Goal: Task Accomplishment & Management: Manage account settings

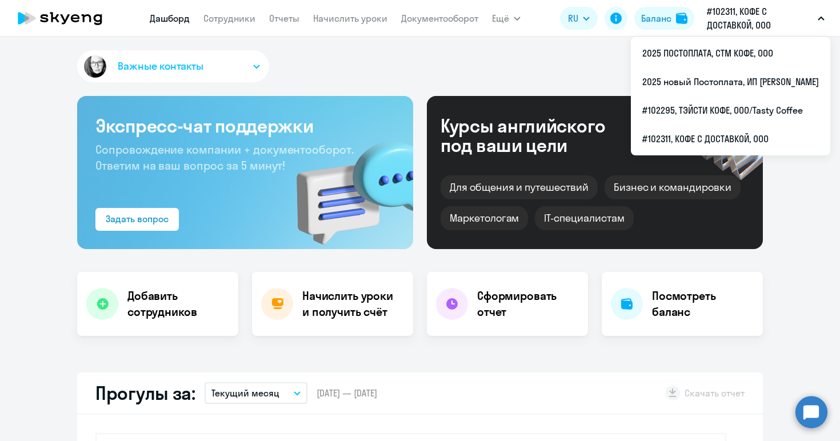
click at [769, 19] on p "#102311, КОФЕ С ДОСТАВКОЙ, ООО" at bounding box center [760, 18] width 106 height 27
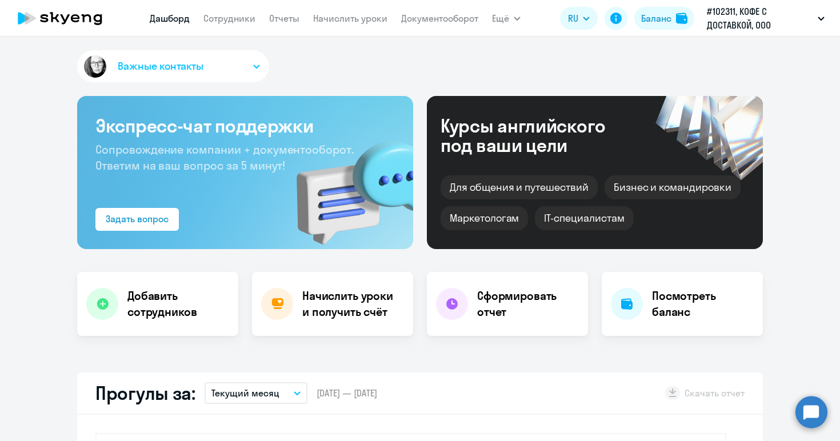
click at [814, 17] on button "#102311, КОФЕ С ДОСТАВКОЙ, ООО" at bounding box center [765, 18] width 129 height 27
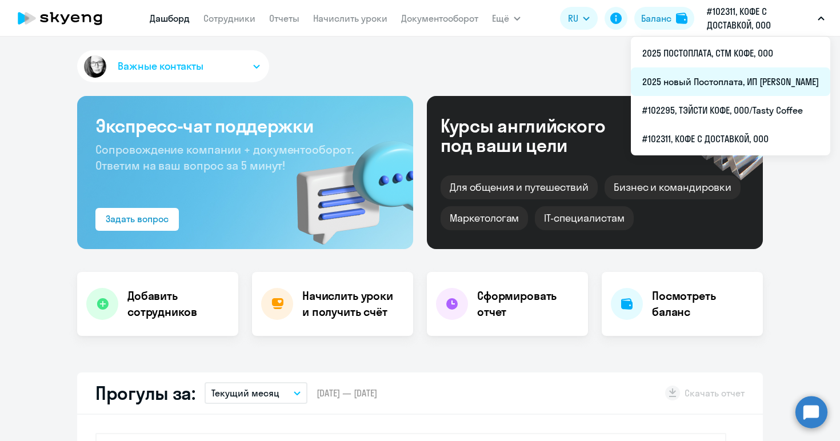
click at [657, 78] on li "2025 новый Постоплата, ИП [PERSON_NAME]" at bounding box center [731, 81] width 200 height 29
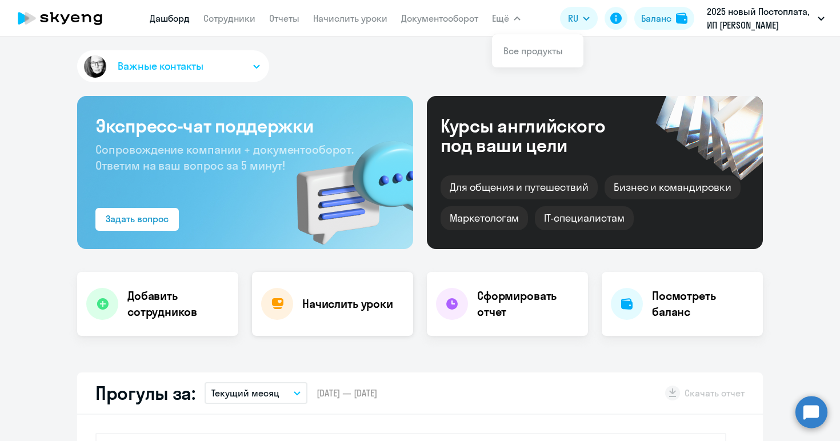
click at [366, 315] on div "Начислить уроки" at bounding box center [332, 304] width 161 height 64
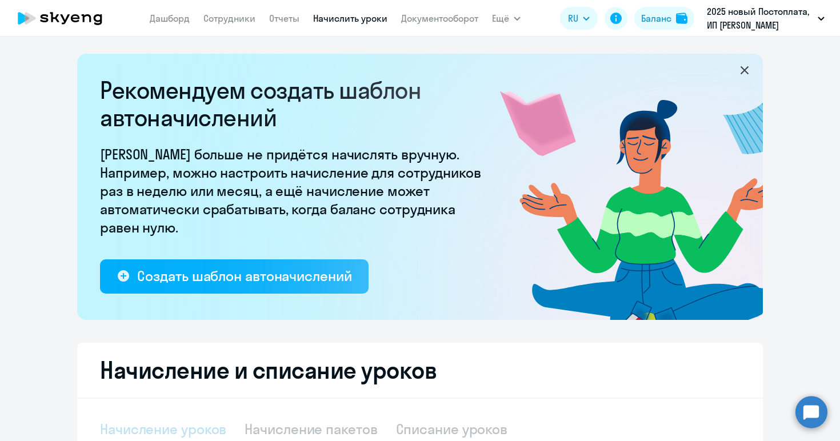
select select "10"
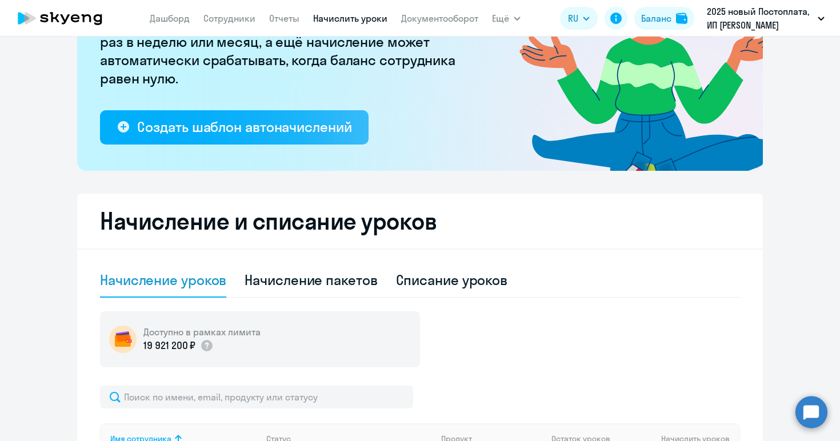
scroll to position [151, 0]
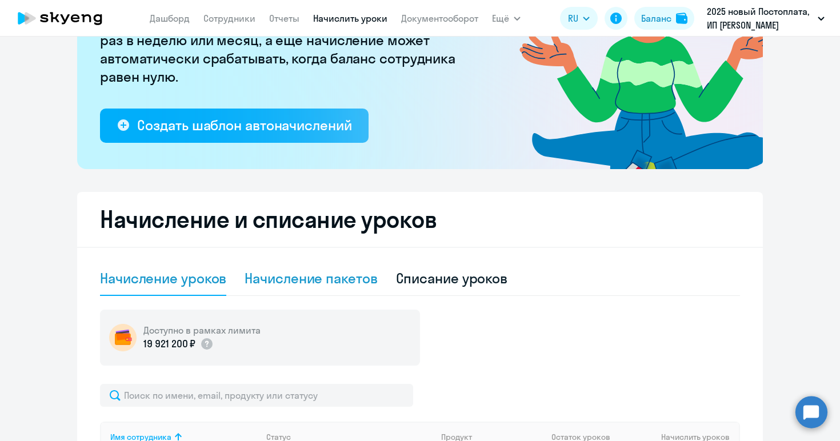
click at [321, 278] on div "Начисление пакетов" at bounding box center [311, 278] width 133 height 18
select select "10"
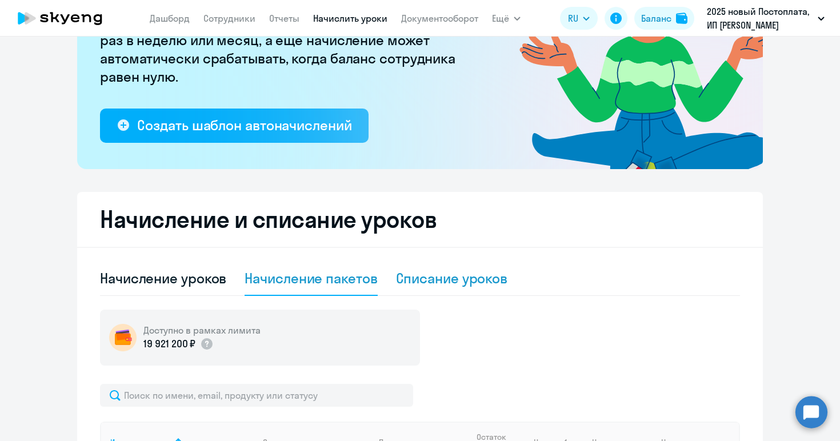
click at [454, 272] on div "Списание уроков" at bounding box center [452, 278] width 112 height 18
select select "10"
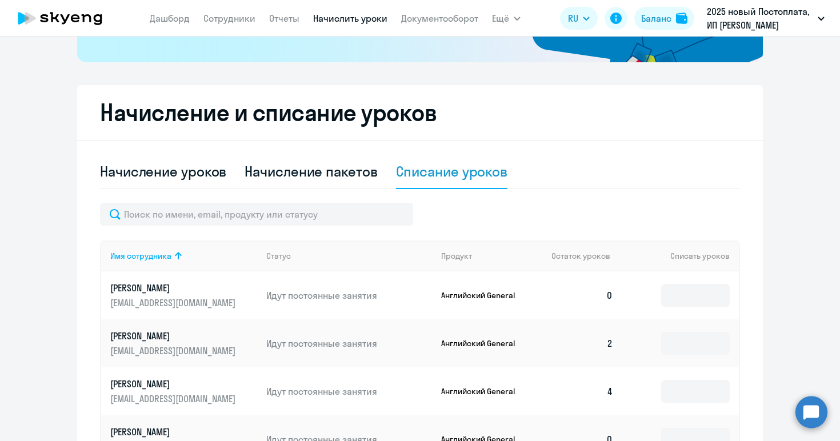
scroll to position [0, 0]
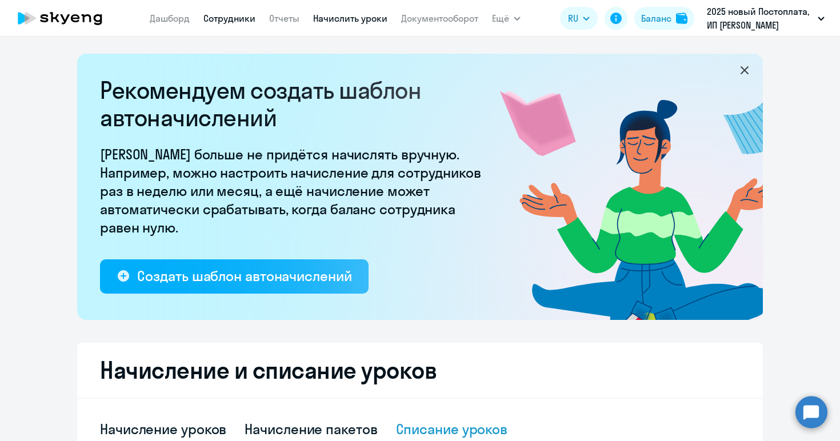
click at [221, 13] on link "Сотрудники" at bounding box center [230, 18] width 52 height 11
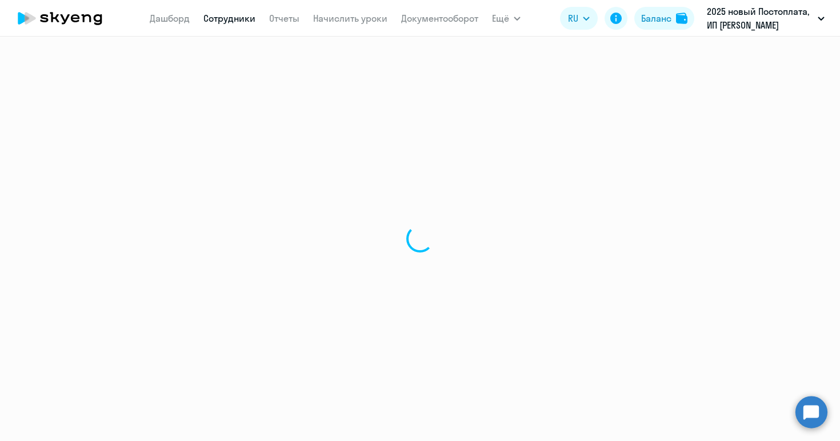
select select "30"
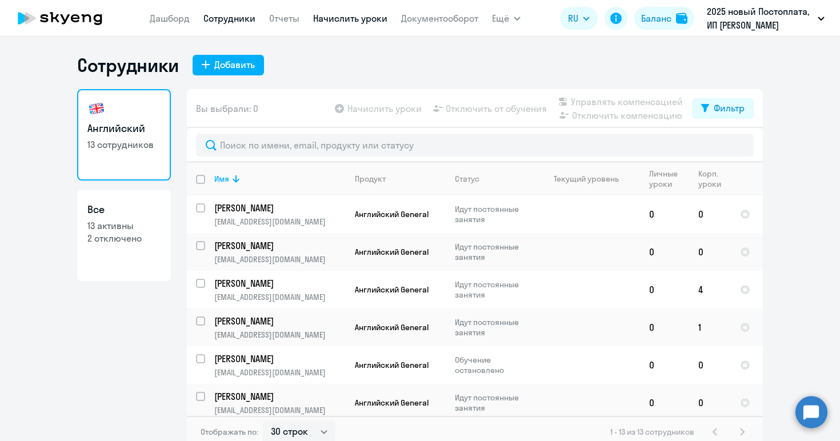
click at [357, 17] on link "Начислить уроки" at bounding box center [350, 18] width 74 height 11
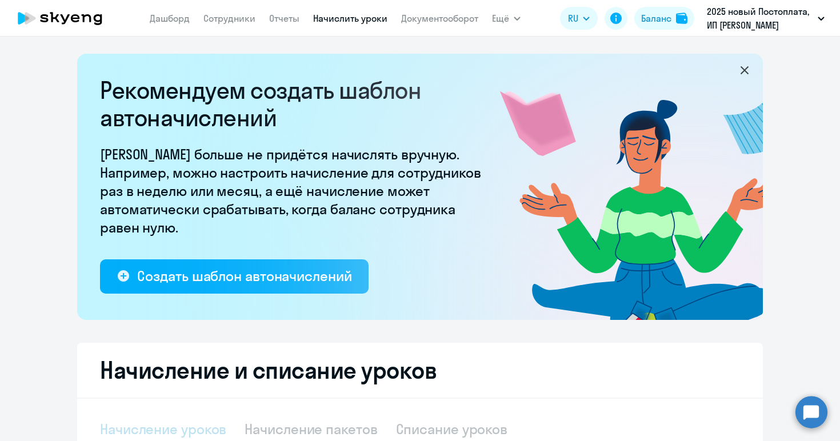
select select "10"
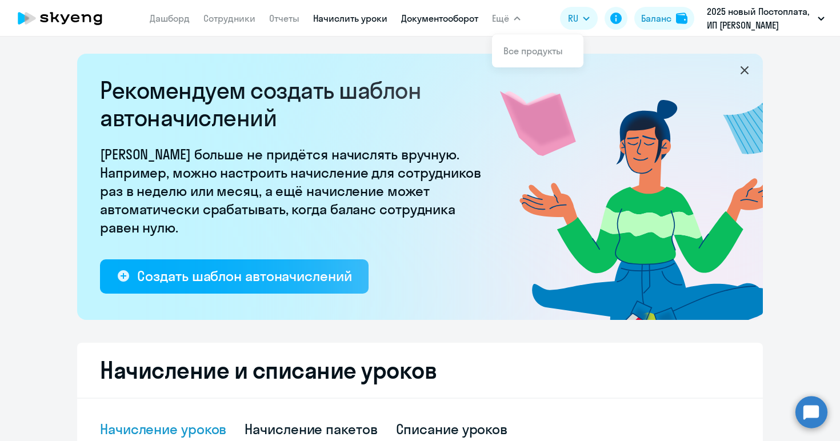
click at [428, 15] on link "Документооборот" at bounding box center [439, 18] width 77 height 11
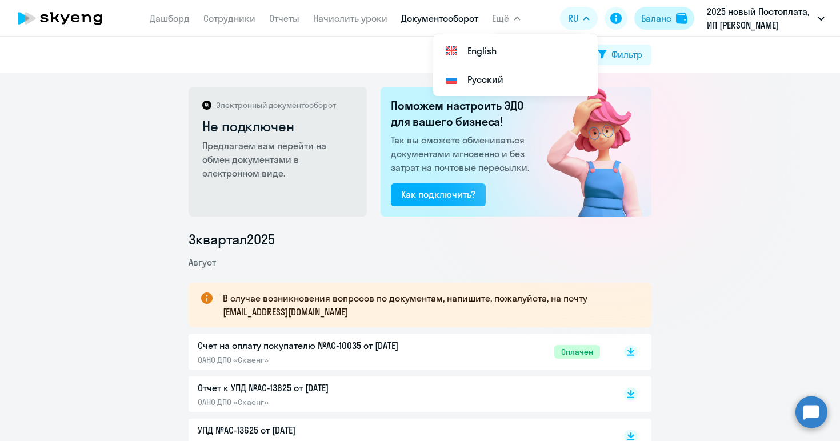
click at [648, 8] on button "Баланс" at bounding box center [665, 18] width 60 height 23
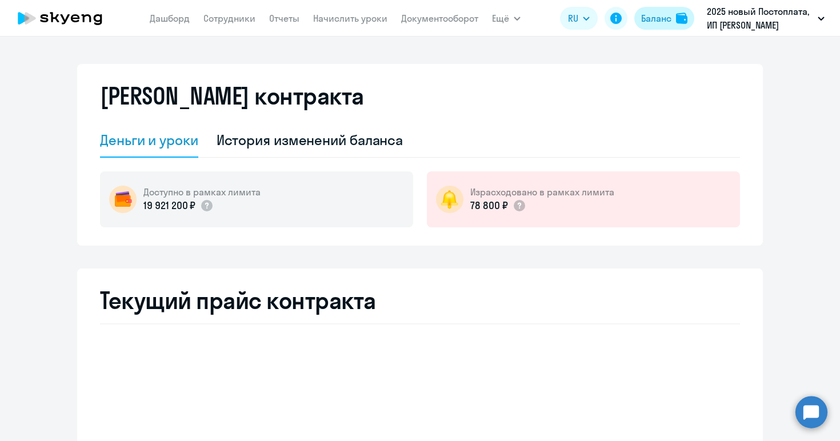
select select "english_adult_not_native_speaker"
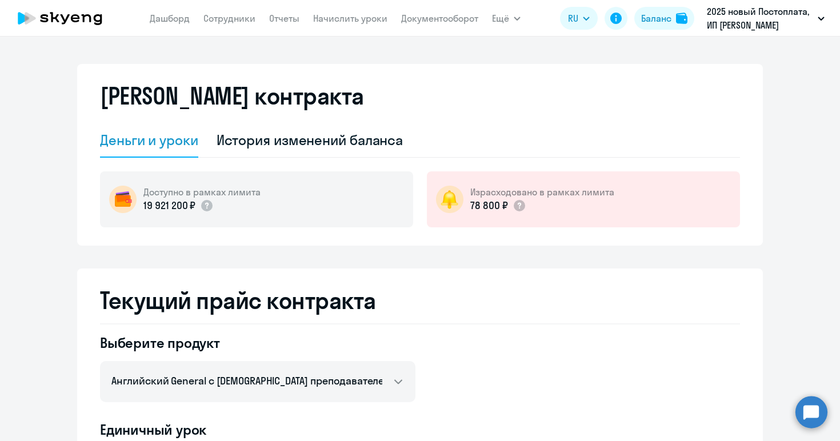
click at [345, 29] on nav "[PERSON_NAME] Отчеты Начислить уроки Документооборот" at bounding box center [314, 18] width 329 height 23
click at [342, 17] on link "Начислить уроки" at bounding box center [350, 18] width 74 height 11
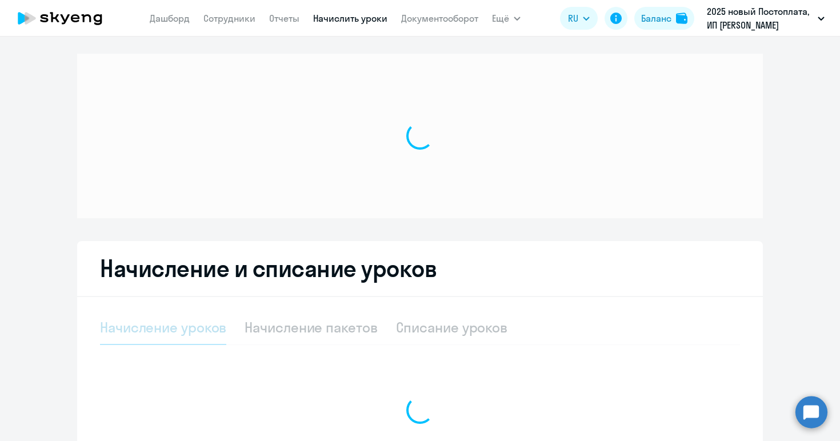
select select "10"
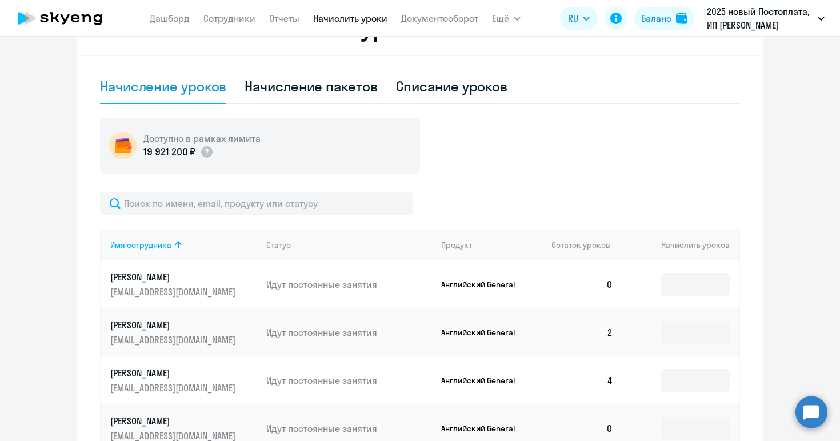
scroll to position [342, 0]
click at [668, 285] on input at bounding box center [695, 285] width 69 height 23
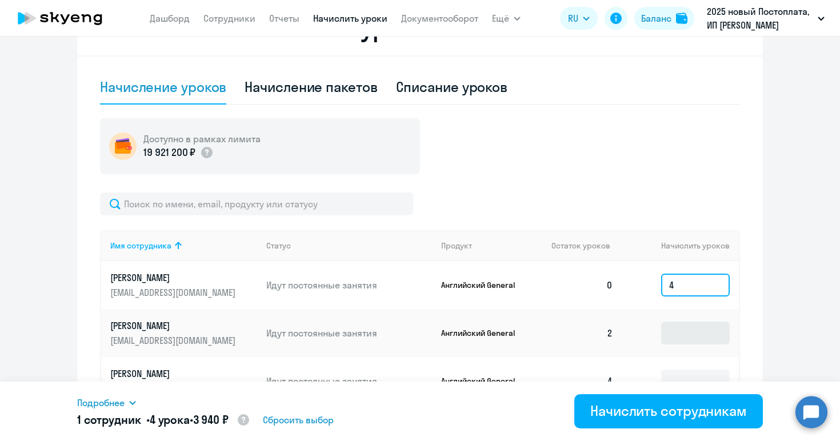
type input "4"
click at [685, 340] on input at bounding box center [695, 333] width 69 height 23
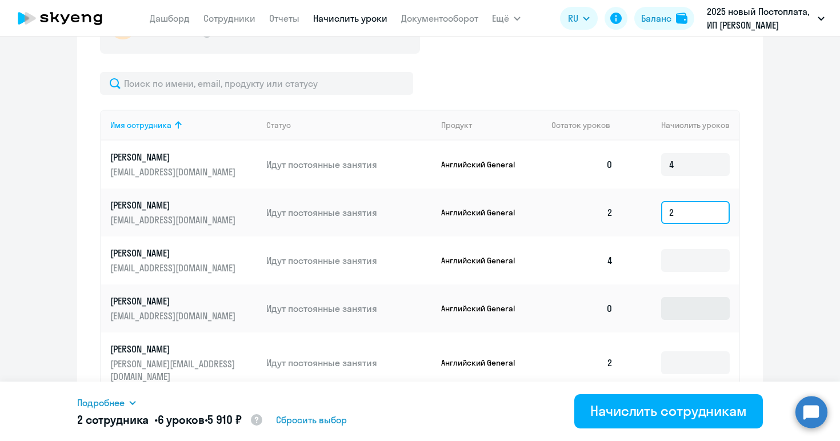
scroll to position [473, 0]
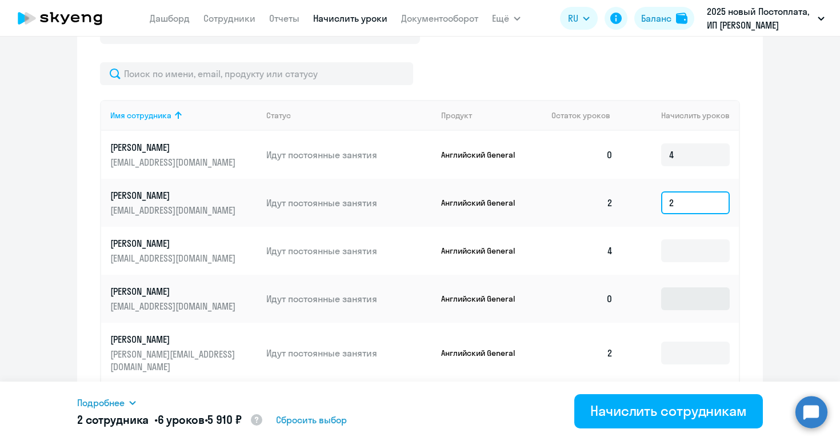
type input "2"
click at [683, 298] on input at bounding box center [695, 299] width 69 height 23
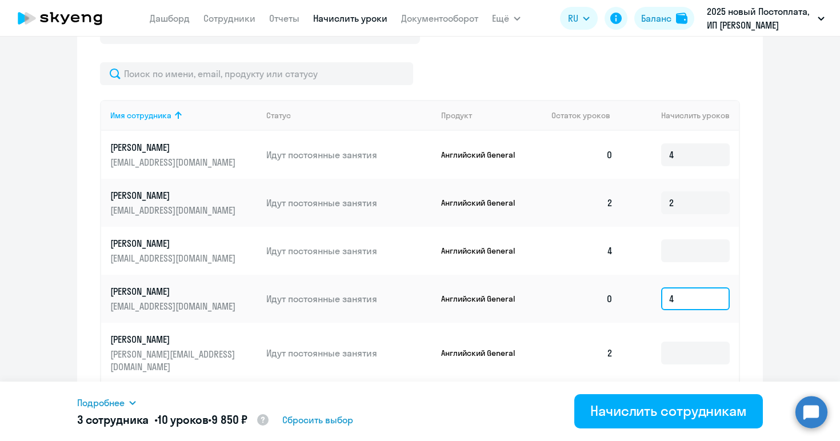
type input "4"
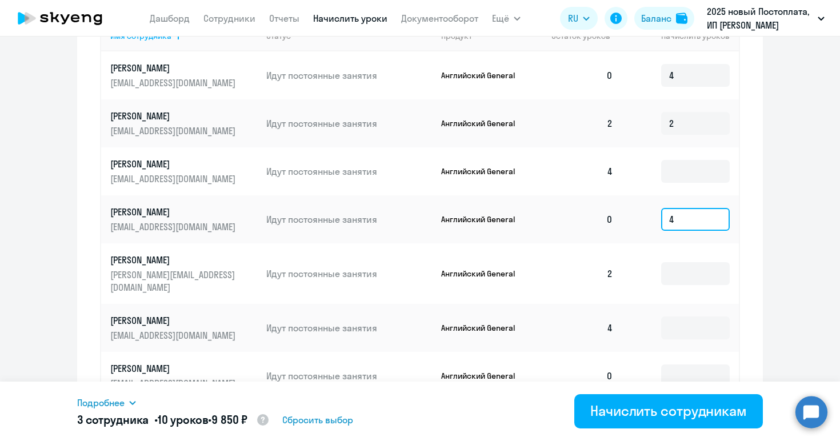
scroll to position [553, 0]
click at [669, 270] on input at bounding box center [695, 273] width 69 height 23
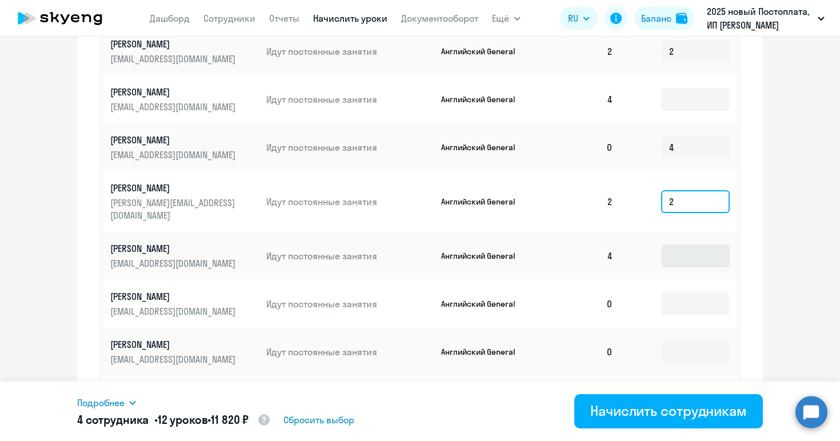
scroll to position [623, 0]
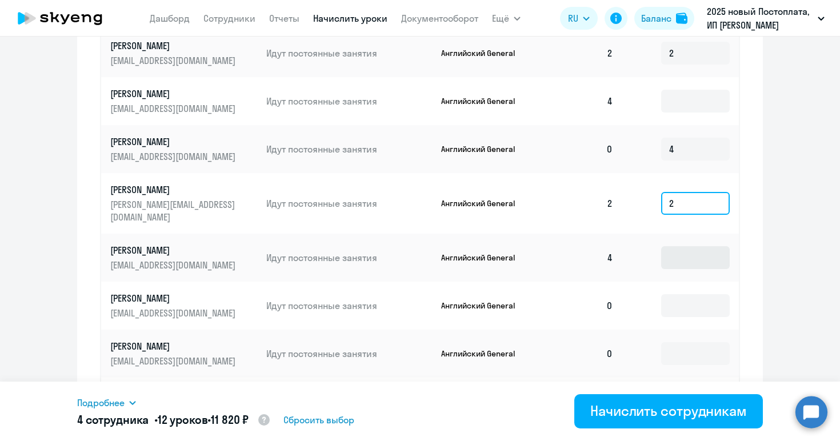
type input "2"
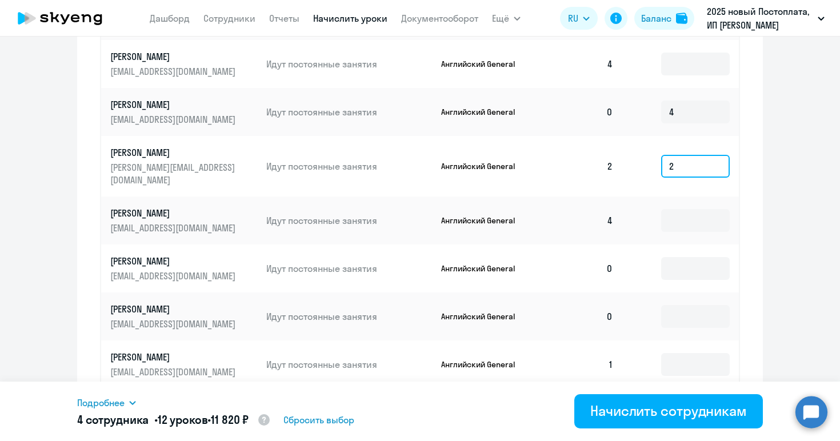
scroll to position [661, 0]
click at [684, 256] on input at bounding box center [695, 267] width 69 height 23
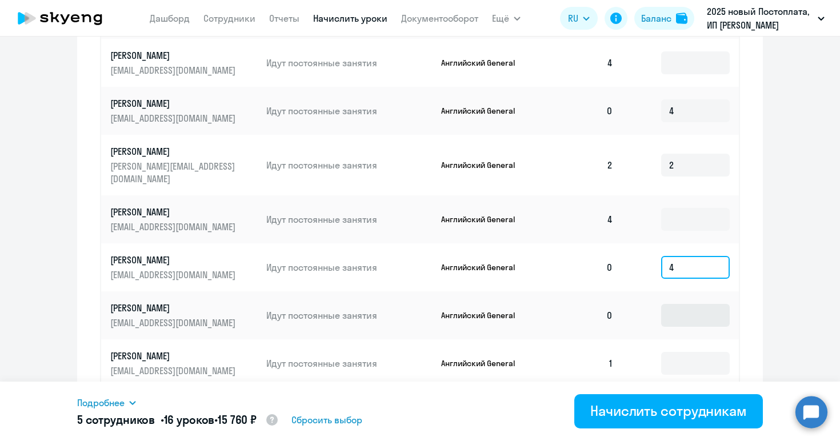
type input "4"
click at [680, 306] on input at bounding box center [695, 315] width 69 height 23
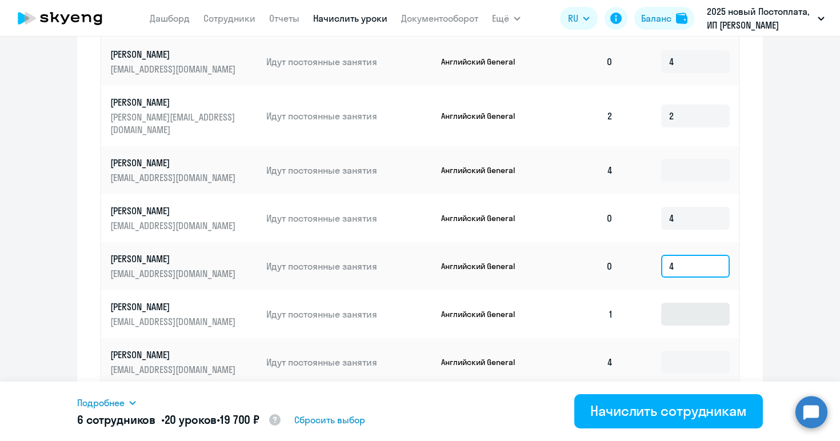
scroll to position [717, 0]
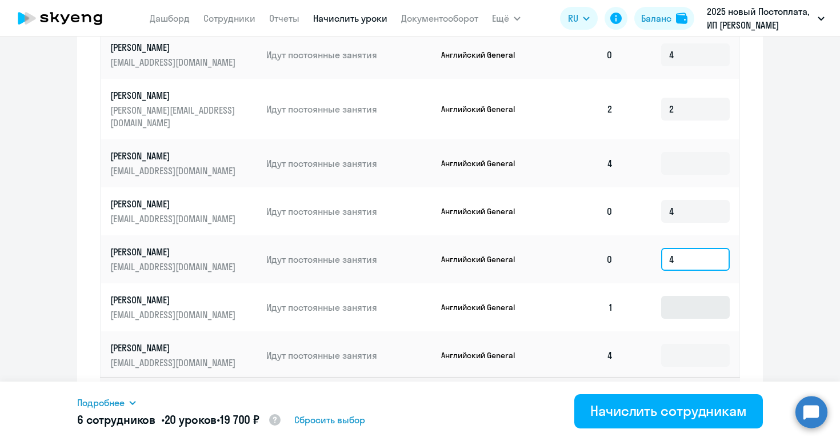
type input "4"
click at [683, 303] on input at bounding box center [695, 307] width 69 height 23
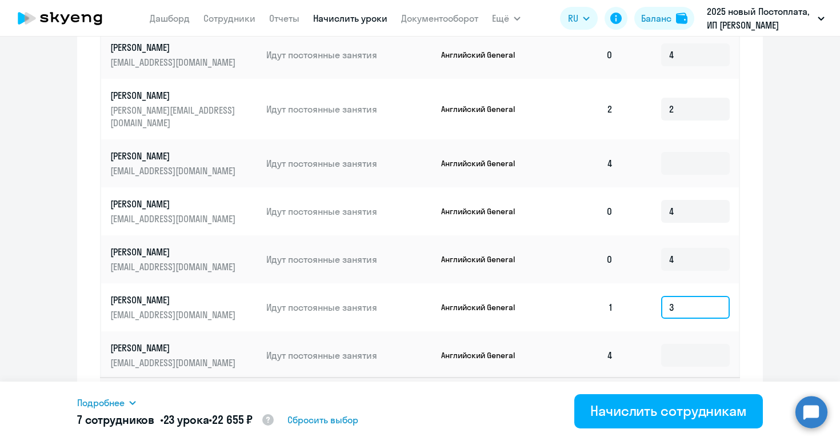
scroll to position [739, 0]
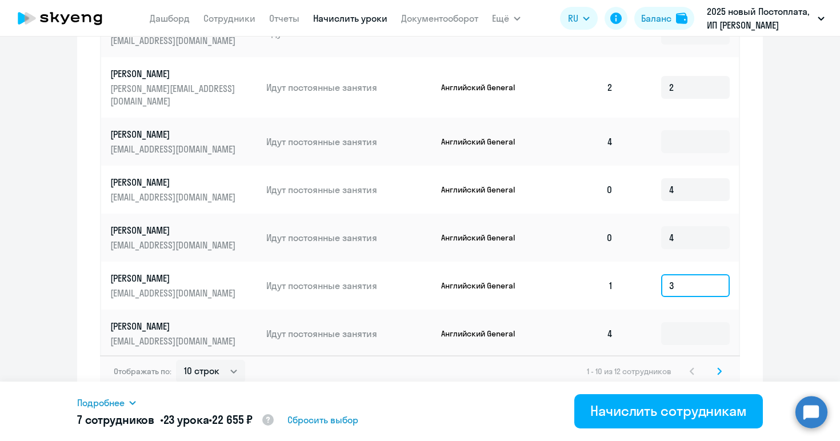
type input "3"
click at [670, 322] on input at bounding box center [695, 333] width 69 height 23
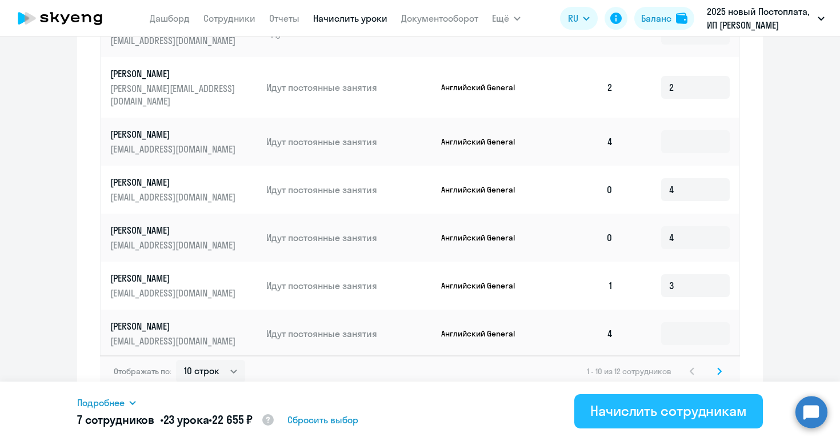
click at [643, 414] on div "Начислить сотрудникам" at bounding box center [669, 411] width 157 height 18
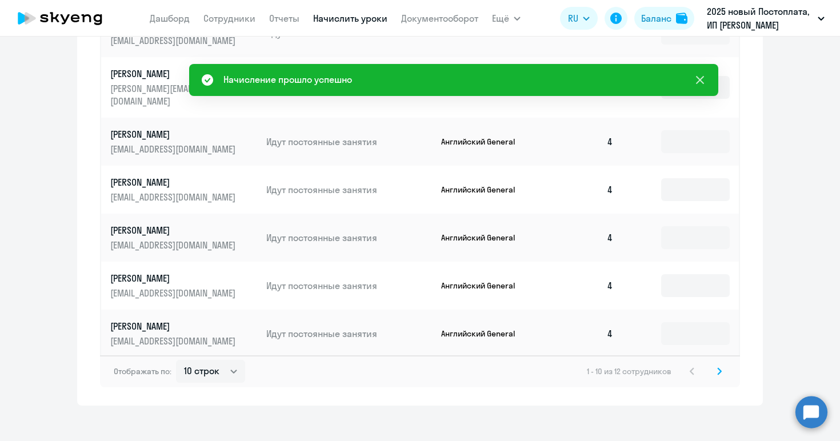
click at [698, 79] on icon at bounding box center [700, 80] width 14 height 14
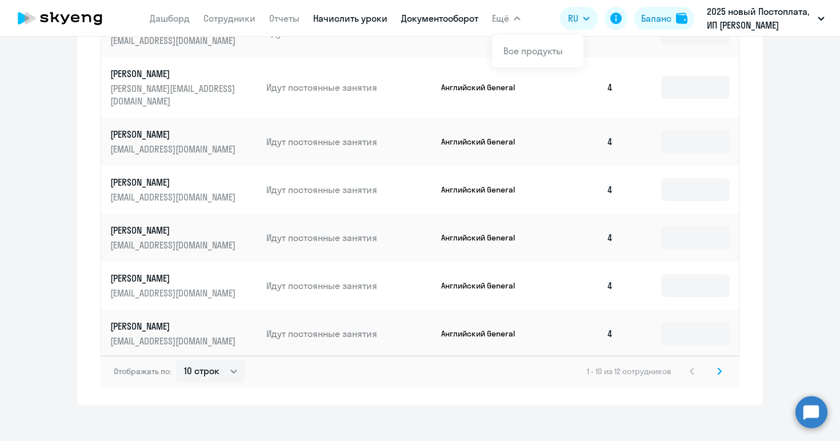
click at [456, 21] on link "Документооборот" at bounding box center [439, 18] width 77 height 11
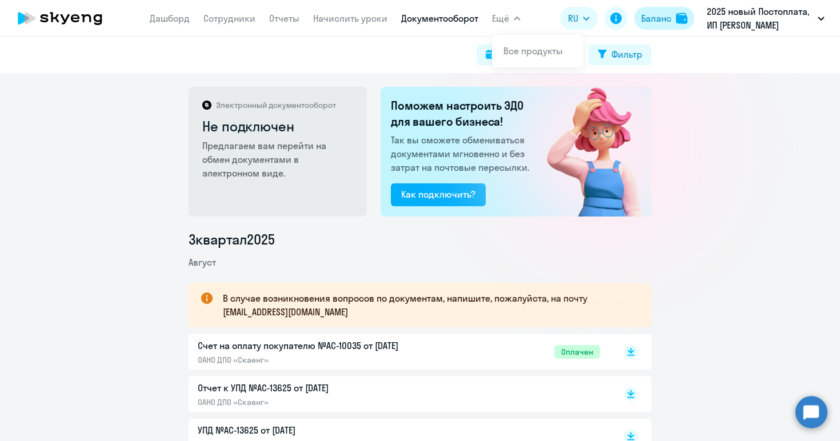
click at [659, 21] on div "Баланс" at bounding box center [656, 18] width 30 height 14
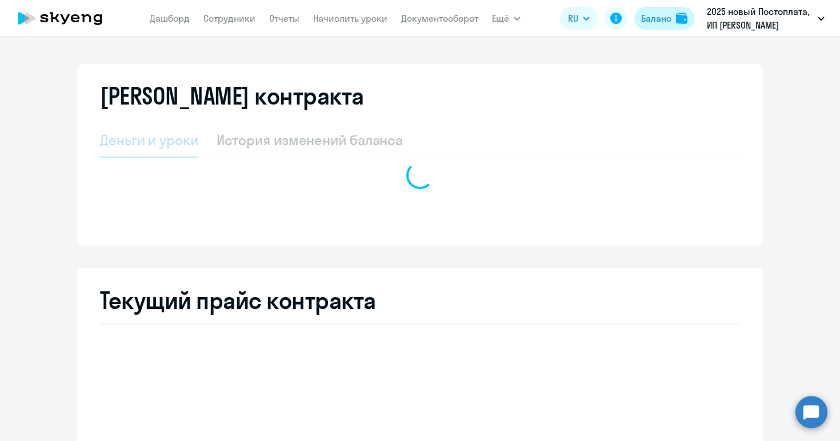
select select "english_adult_not_native_speaker"
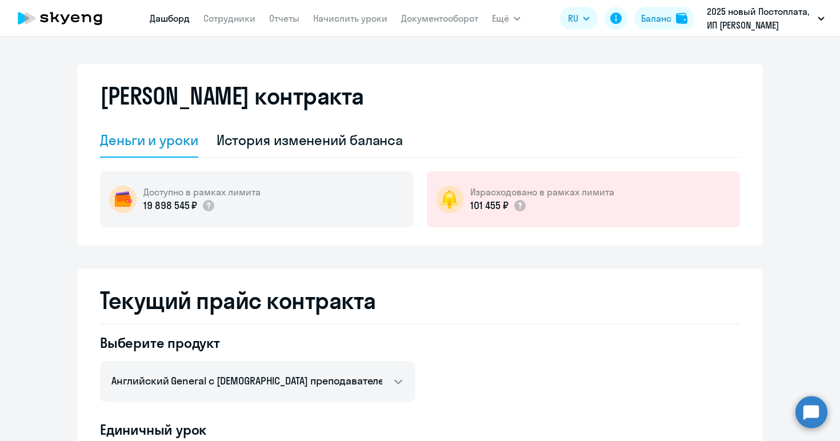
click at [166, 14] on link "Дашборд" at bounding box center [170, 18] width 40 height 11
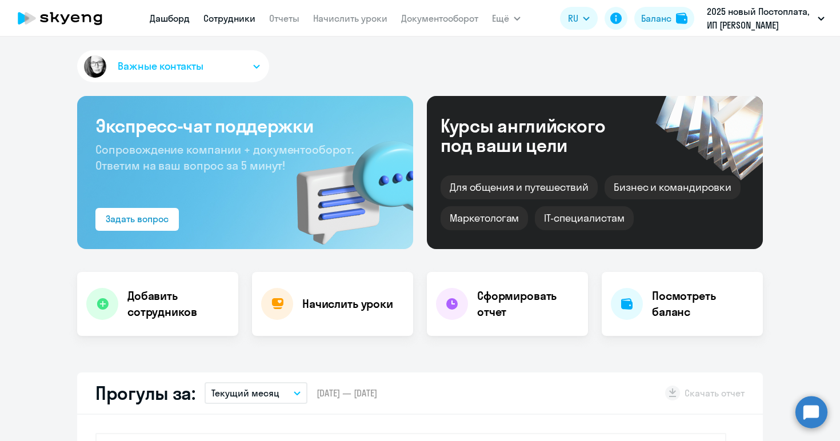
select select "30"
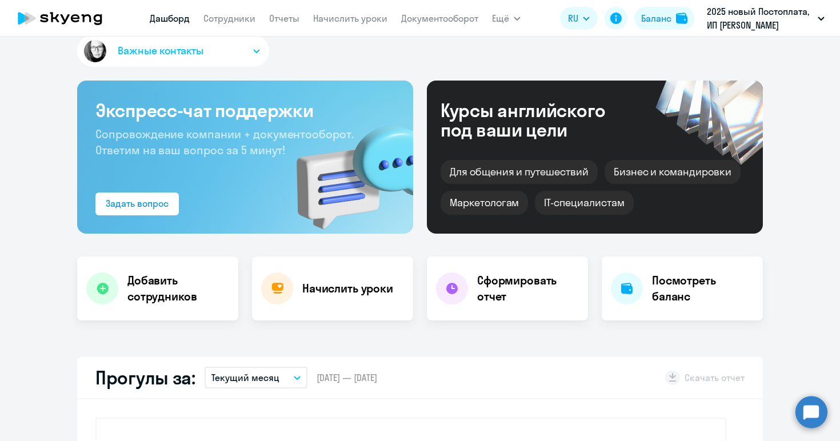
scroll to position [15, 0]
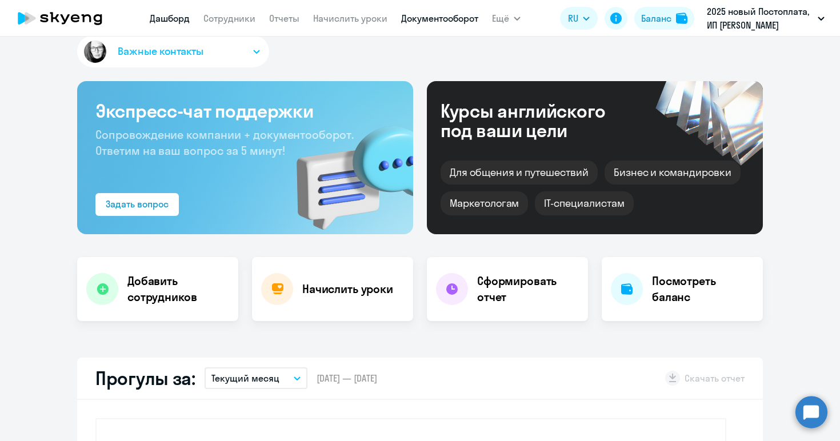
click at [428, 20] on link "Документооборот" at bounding box center [439, 18] width 77 height 11
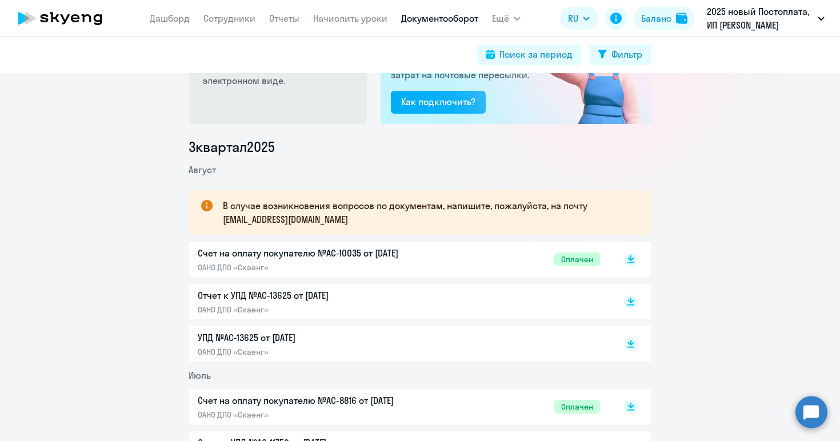
scroll to position [93, 0]
click at [372, 250] on p "Счет на оплату покупателю №AC-10035 от [DATE]" at bounding box center [318, 253] width 240 height 14
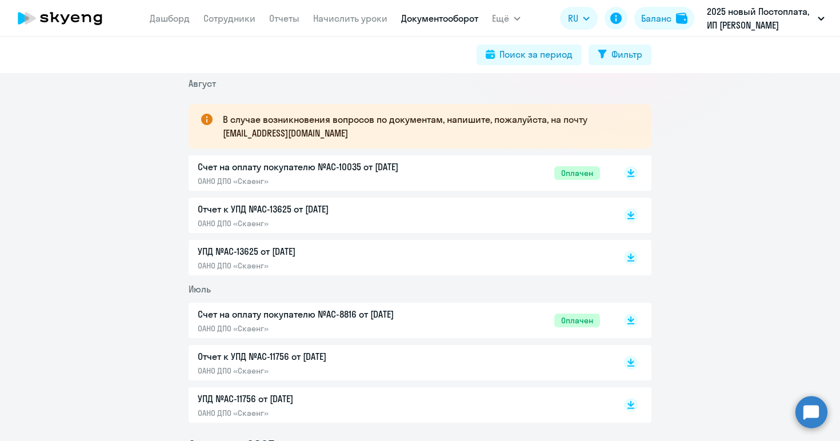
scroll to position [0, 0]
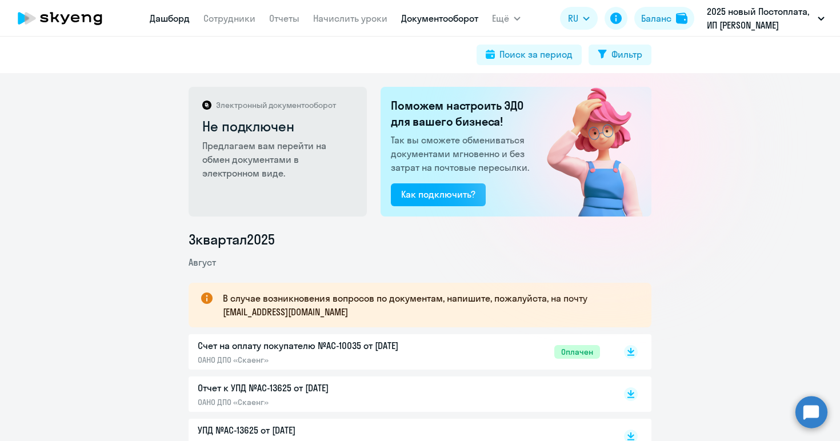
click at [167, 23] on link "Дашборд" at bounding box center [170, 18] width 40 height 11
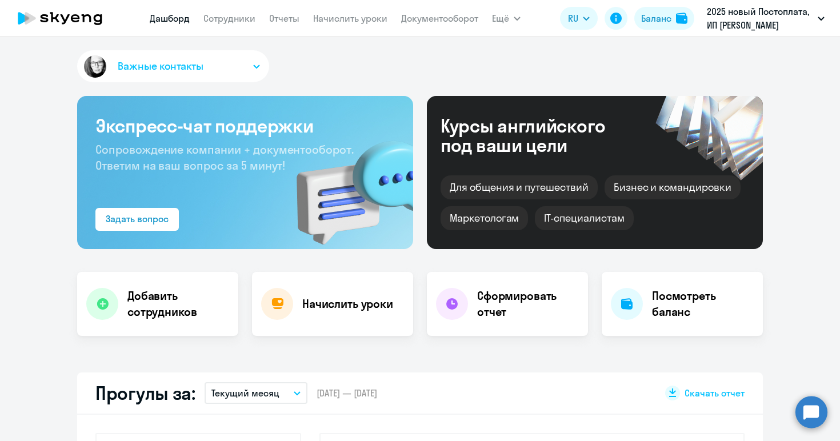
select select "30"
click at [506, 314] on h4 "Сформировать отчет" at bounding box center [528, 304] width 102 height 32
select select "30"
click at [672, 318] on h4 "Посмотреть баланс" at bounding box center [703, 304] width 102 height 32
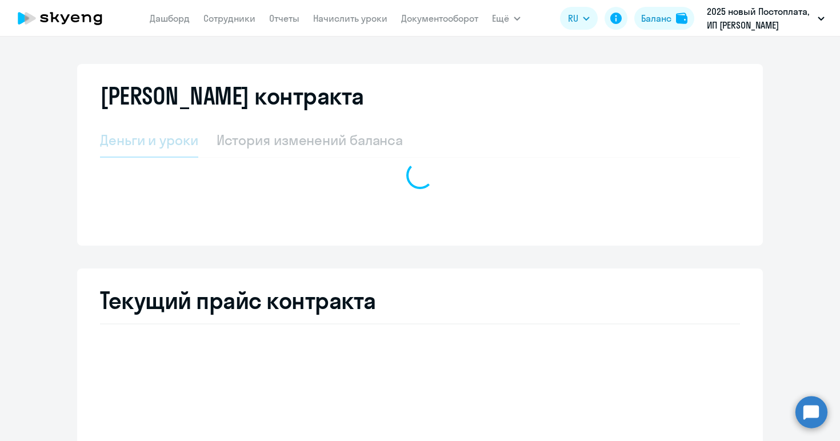
select select "english_adult_not_native_speaker"
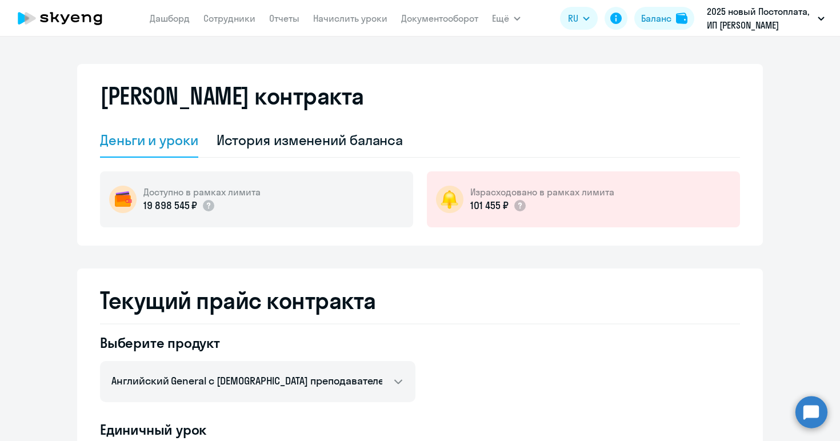
scroll to position [3, 0]
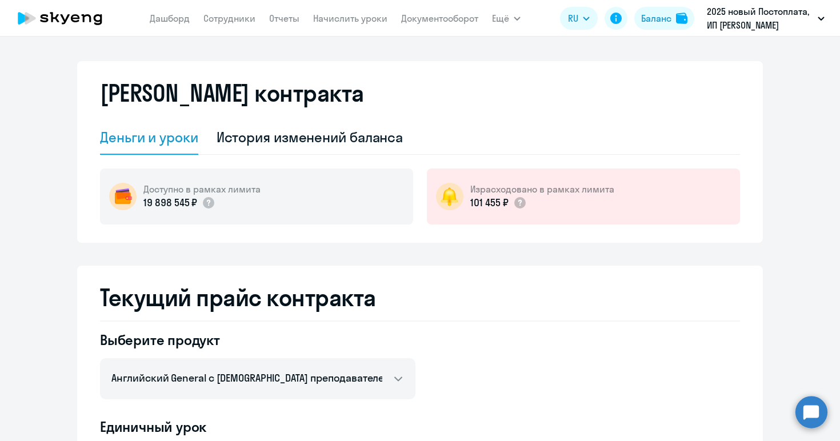
click at [348, 25] on app-menu-item-link "Начислить уроки" at bounding box center [350, 18] width 74 height 14
click at [436, 14] on link "Документооборот" at bounding box center [439, 18] width 77 height 11
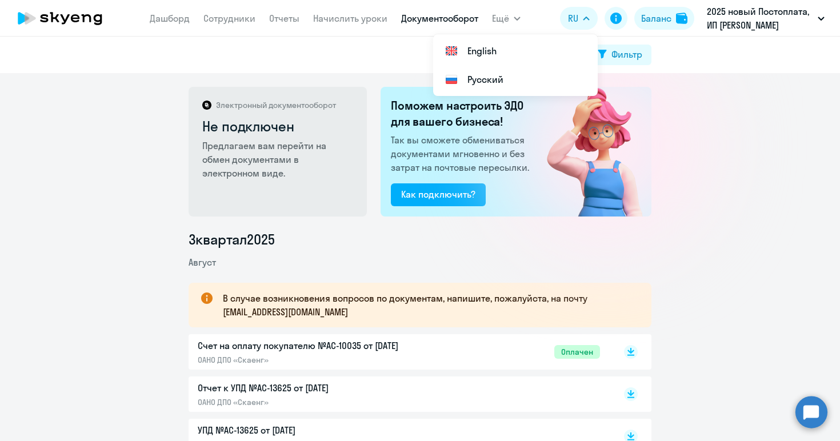
click at [760, 185] on div "Электронный документооборот Не подключен Предлагаем вам перейти на обмен докуме…" at bounding box center [420, 257] width 840 height 368
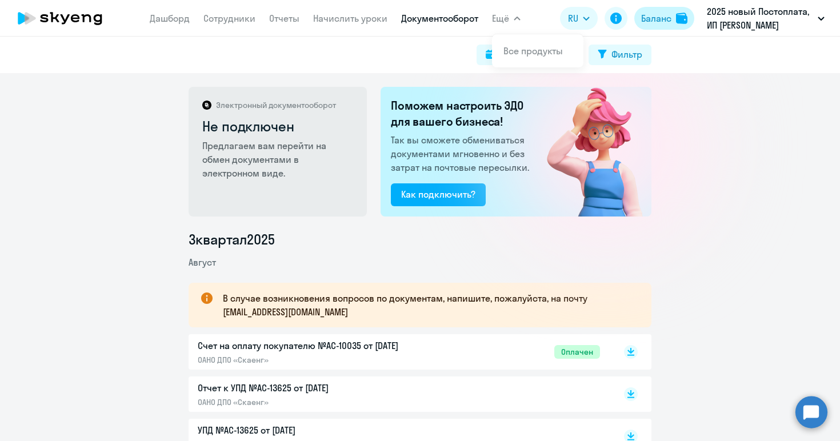
click at [650, 21] on div "Баланс" at bounding box center [656, 18] width 30 height 14
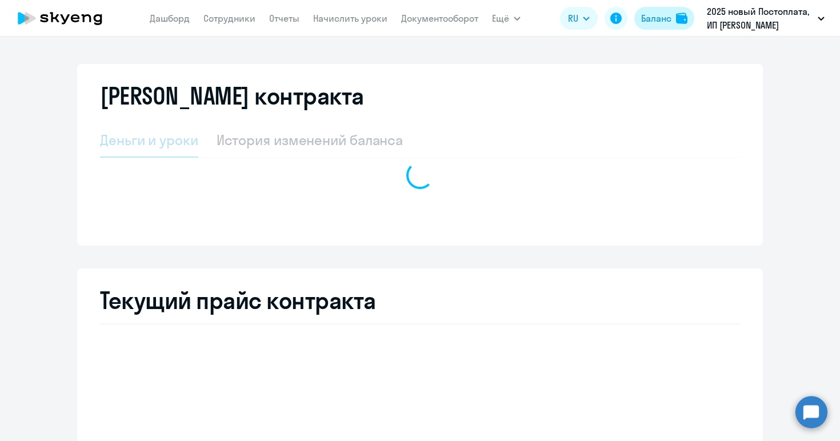
select select "english_adult_not_native_speaker"
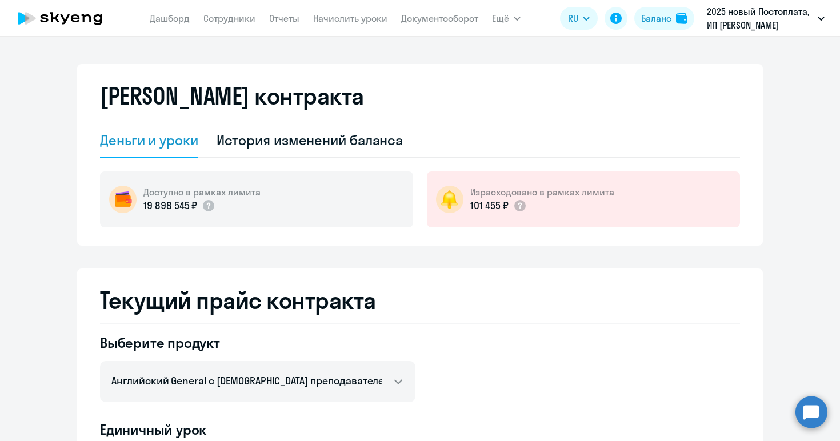
scroll to position [3, 0]
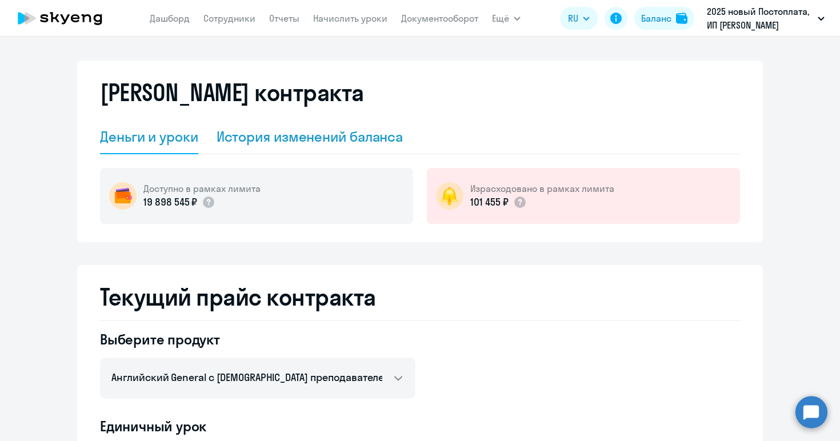
click at [329, 138] on div "История изменений баланса" at bounding box center [310, 136] width 187 height 18
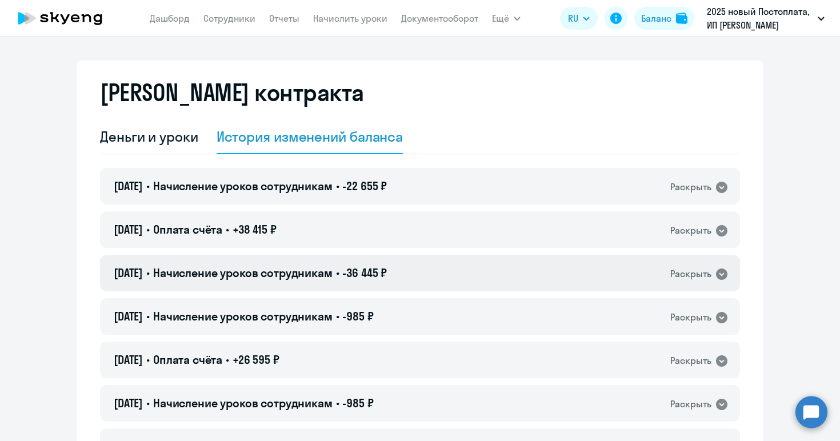
click at [720, 272] on icon at bounding box center [721, 274] width 11 height 11
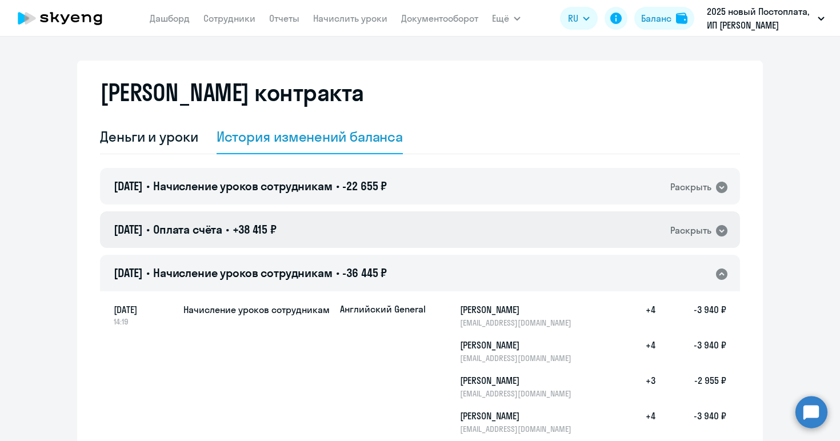
click at [725, 232] on icon at bounding box center [721, 230] width 11 height 11
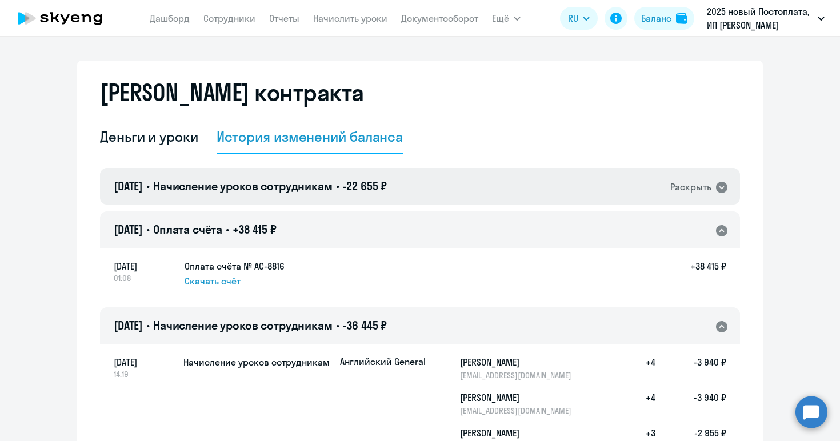
click at [716, 188] on icon at bounding box center [722, 188] width 14 height 14
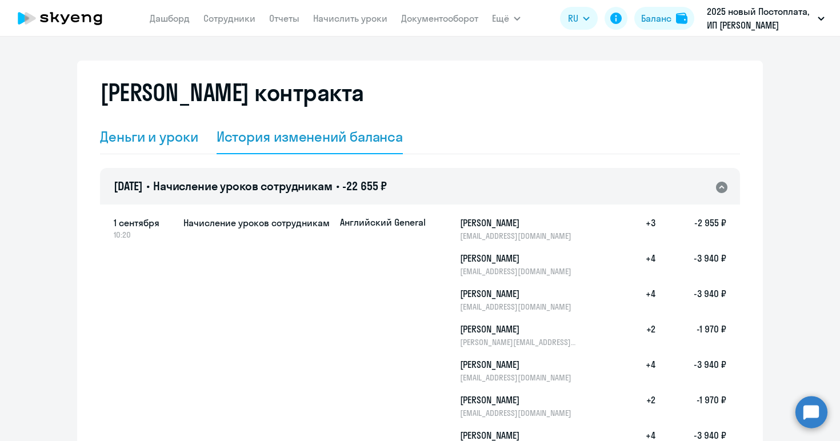
click at [163, 135] on div "Деньги и уроки" at bounding box center [149, 136] width 98 height 18
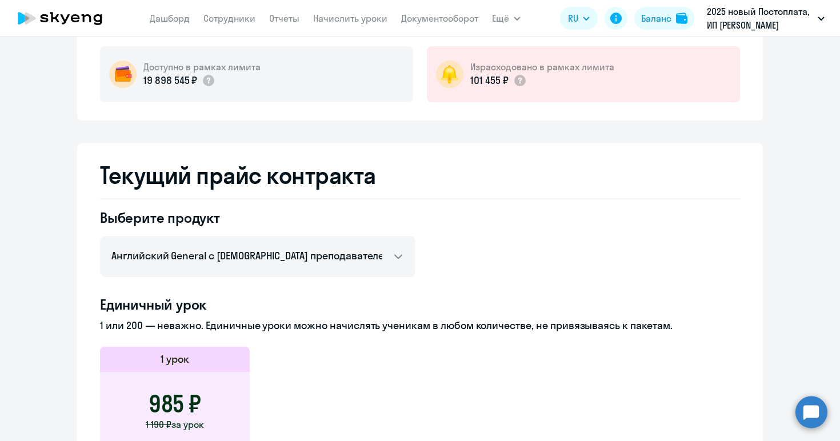
scroll to position [0, 0]
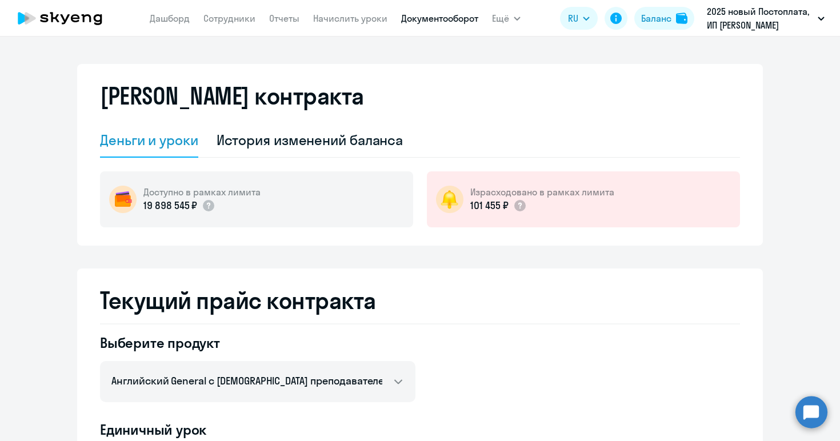
click at [448, 15] on link "Документооборот" at bounding box center [439, 18] width 77 height 11
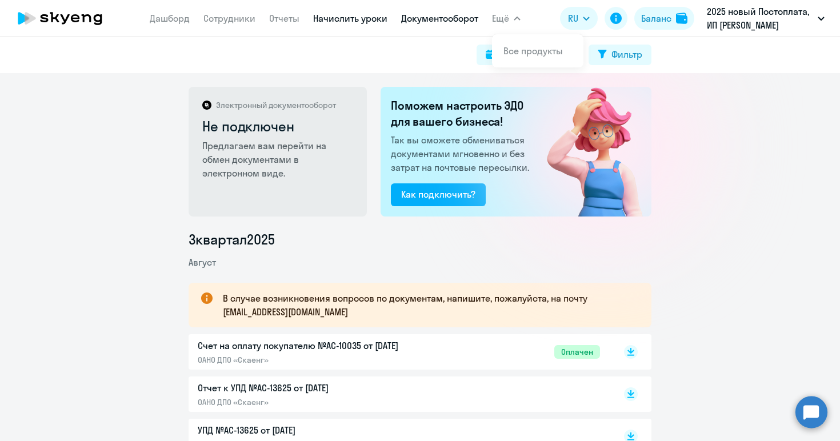
click at [364, 14] on link "Начислить уроки" at bounding box center [350, 18] width 74 height 11
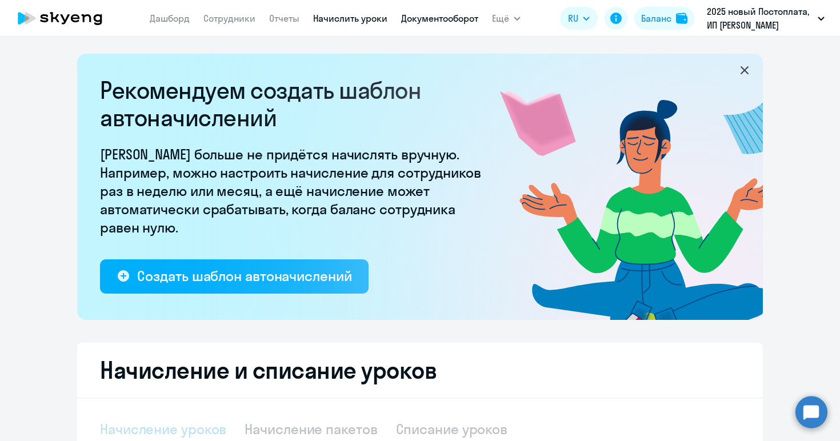
select select "10"
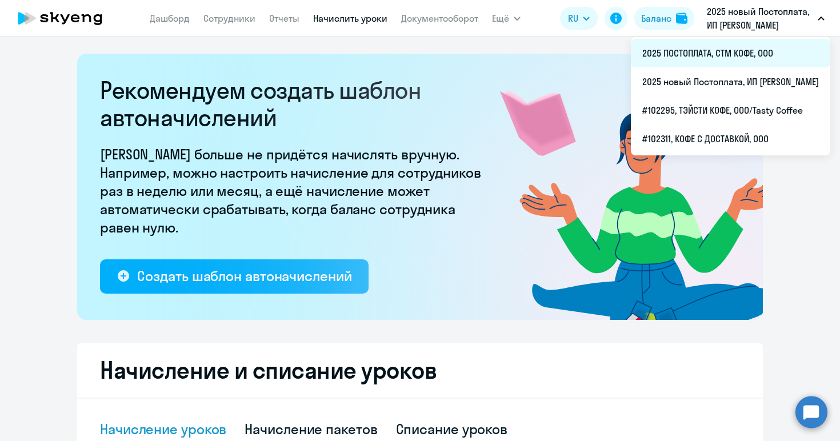
click at [635, 58] on li "2025 ПОСТОПЛАТА, СТМ КОФЕ, ООО" at bounding box center [731, 53] width 200 height 29
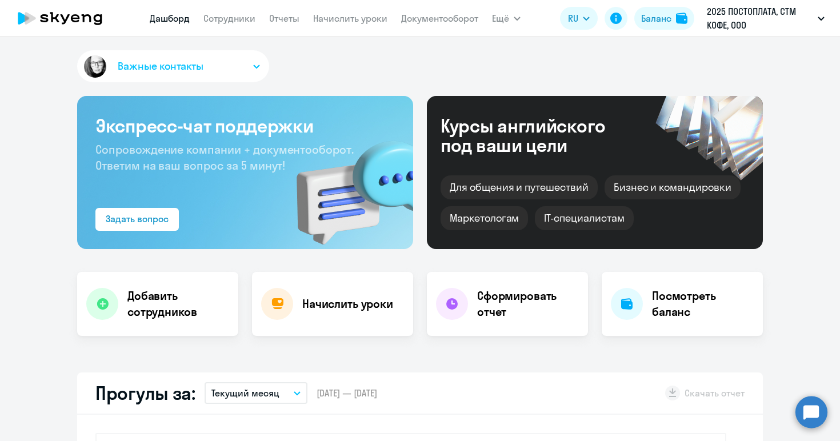
select select "30"
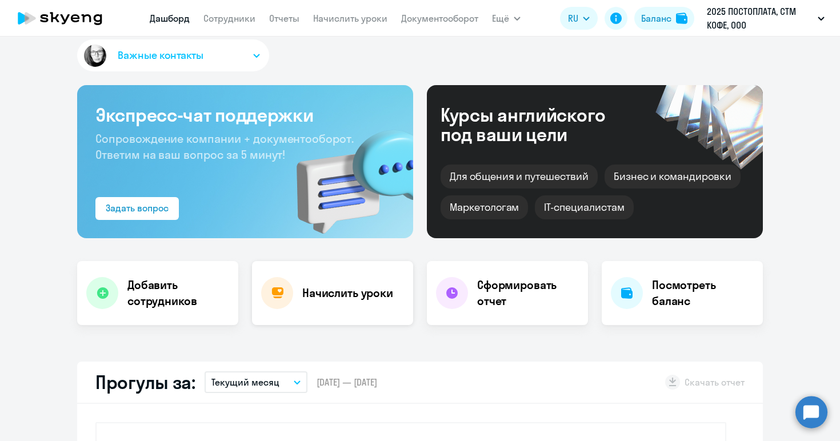
scroll to position [9, 0]
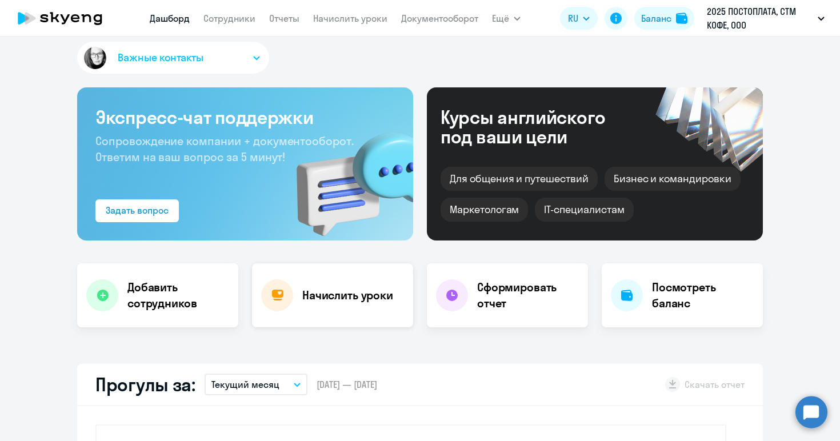
click at [314, 318] on div "Начислить уроки" at bounding box center [332, 296] width 161 height 64
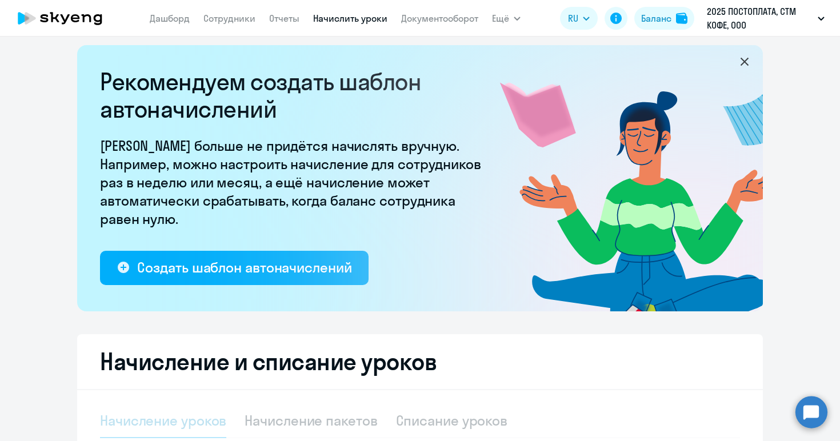
select select "10"
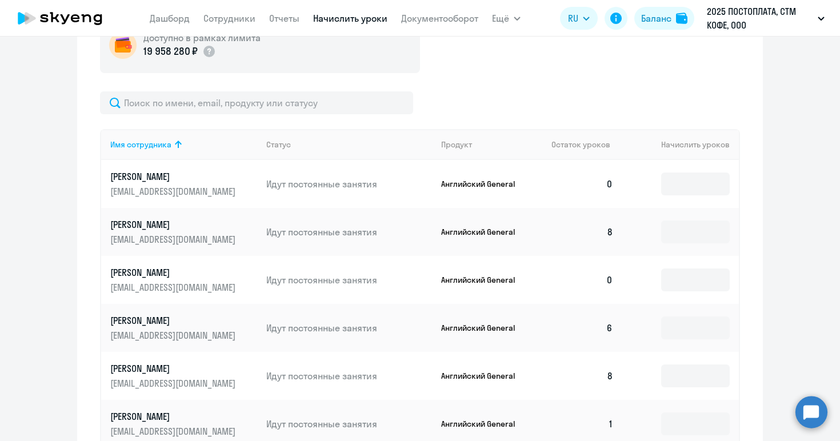
scroll to position [445, 0]
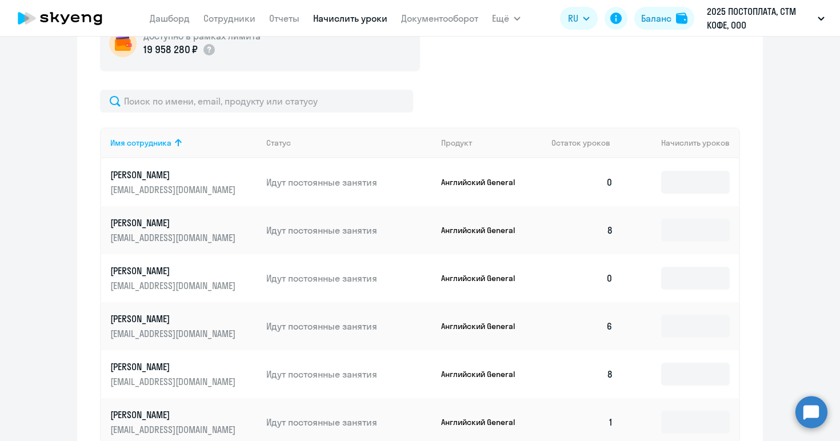
click at [609, 230] on td "8" at bounding box center [583, 230] width 80 height 48
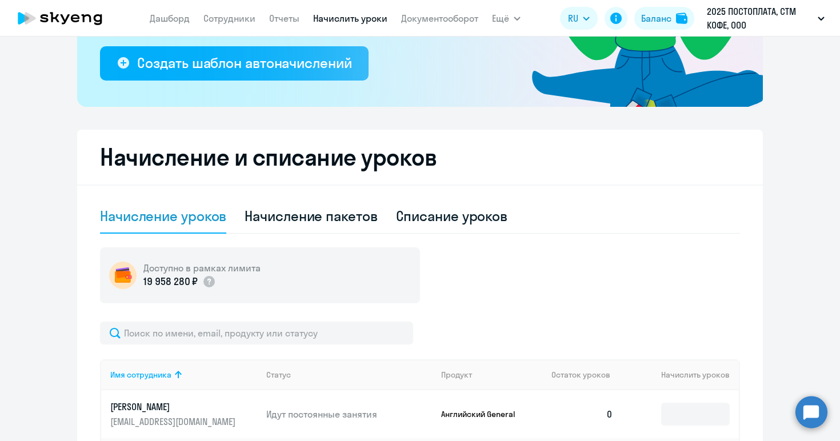
scroll to position [210, 0]
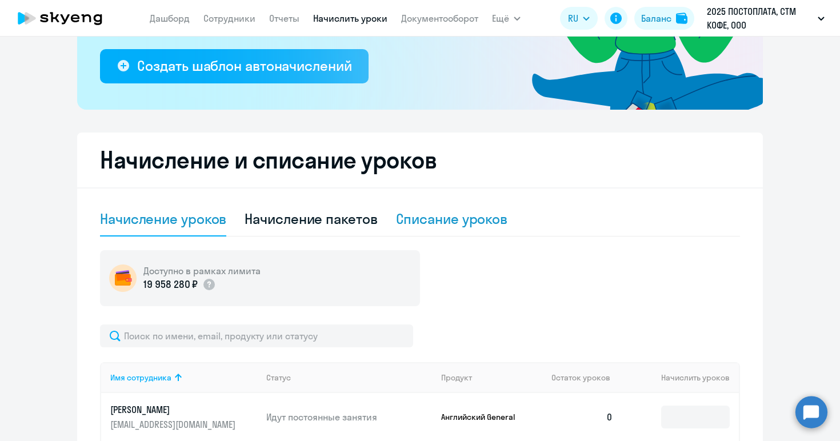
click at [464, 217] on div "Списание уроков" at bounding box center [452, 219] width 112 height 18
select select "10"
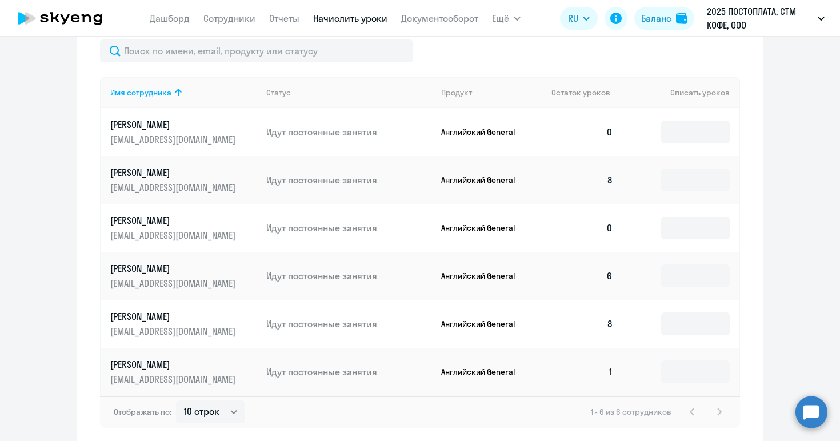
scroll to position [424, 0]
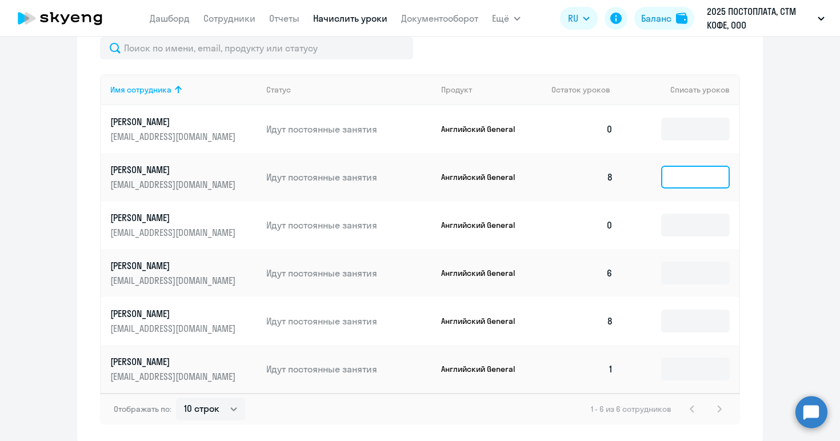
click at [671, 175] on input at bounding box center [695, 177] width 69 height 23
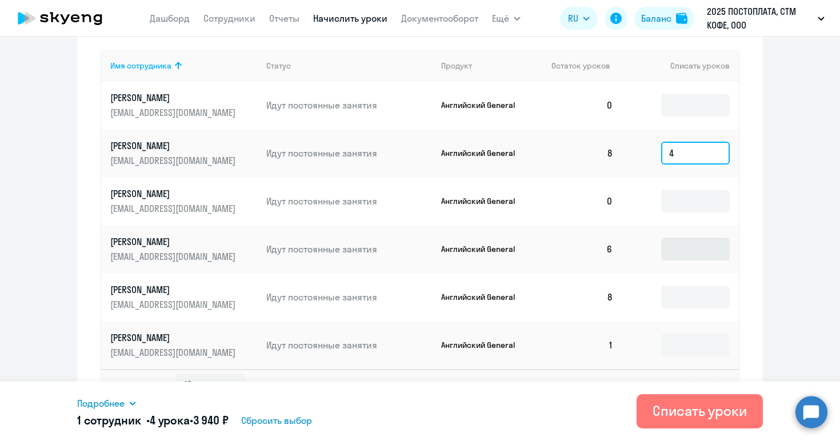
scroll to position [450, 0]
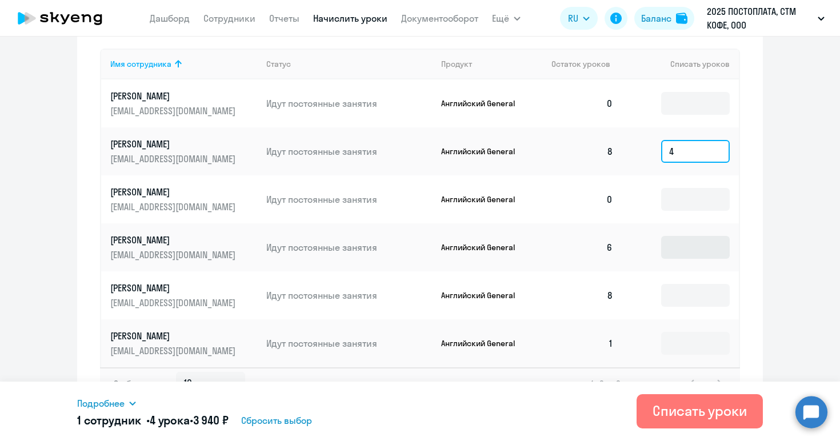
type input "4"
click at [674, 246] on input at bounding box center [695, 247] width 69 height 23
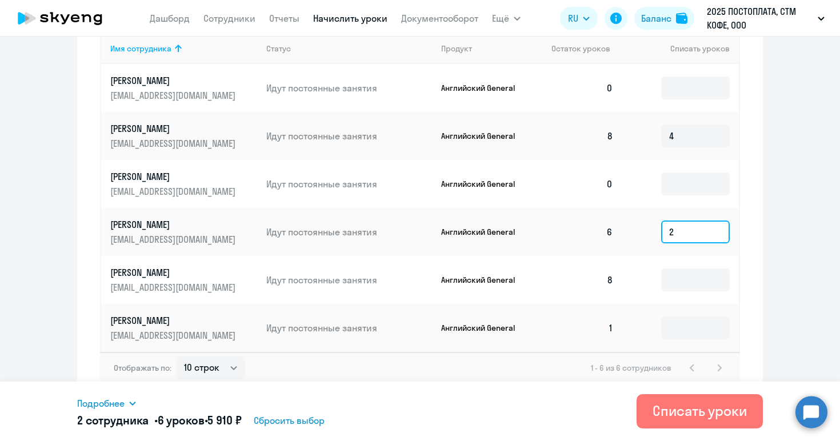
scroll to position [472, 0]
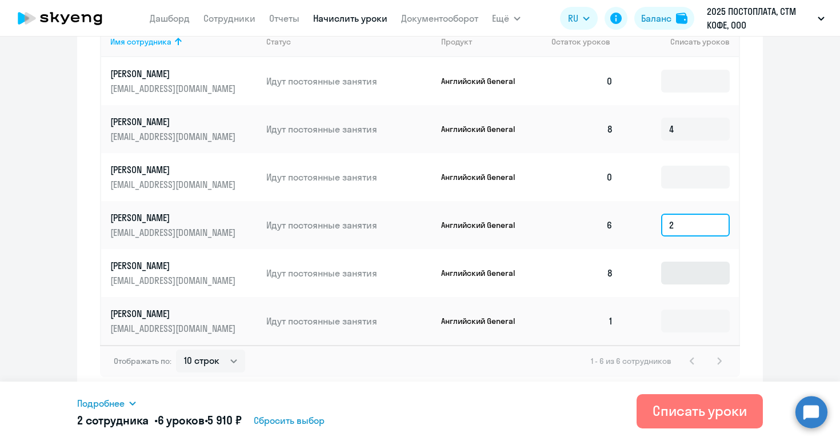
type input "2"
click at [676, 274] on input at bounding box center [695, 273] width 69 height 23
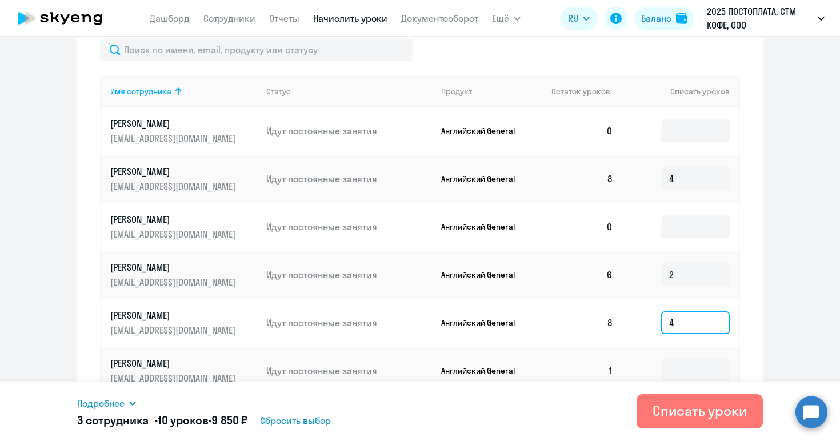
scroll to position [420, 0]
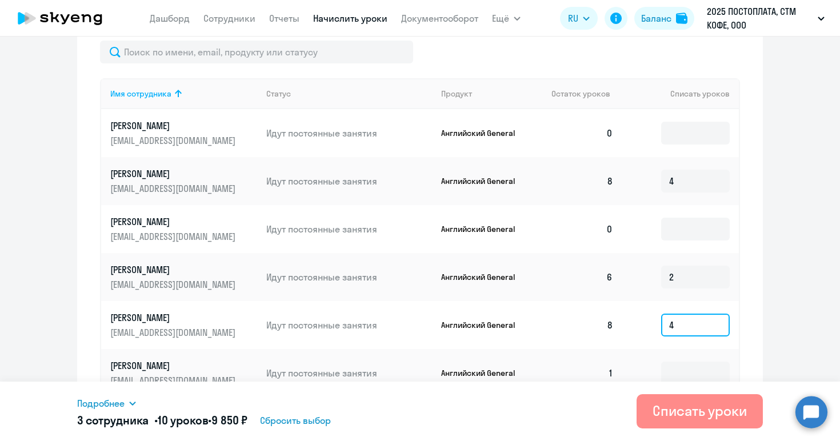
type input "4"
click at [692, 412] on div "Списать уроки" at bounding box center [700, 411] width 94 height 18
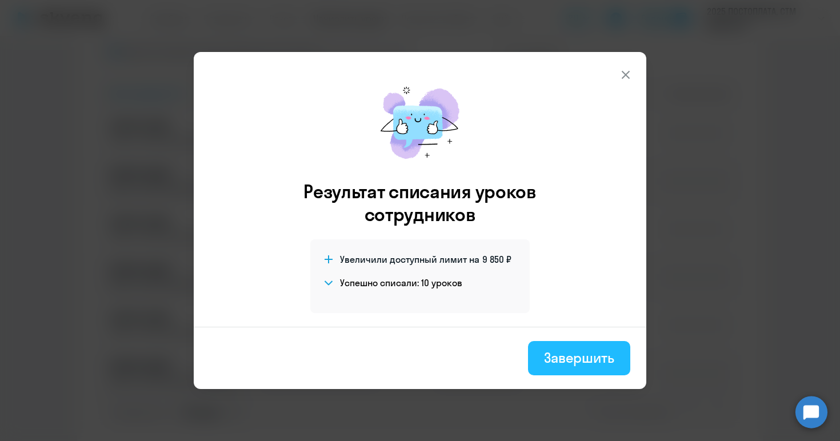
click at [593, 361] on div "Завершить" at bounding box center [579, 358] width 70 height 18
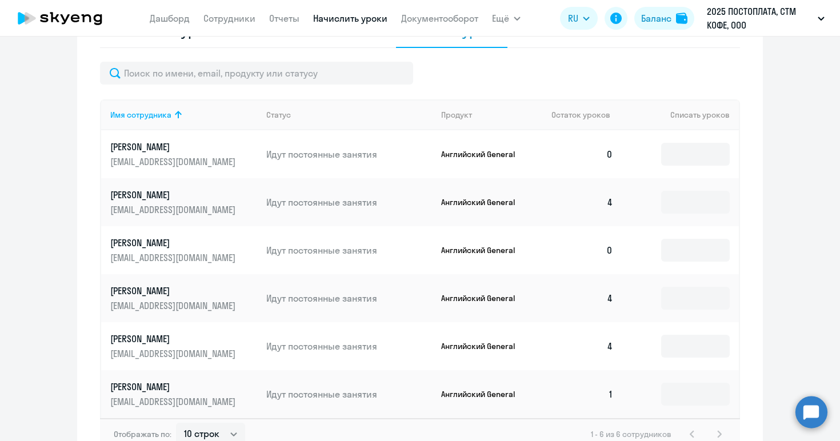
scroll to position [387, 0]
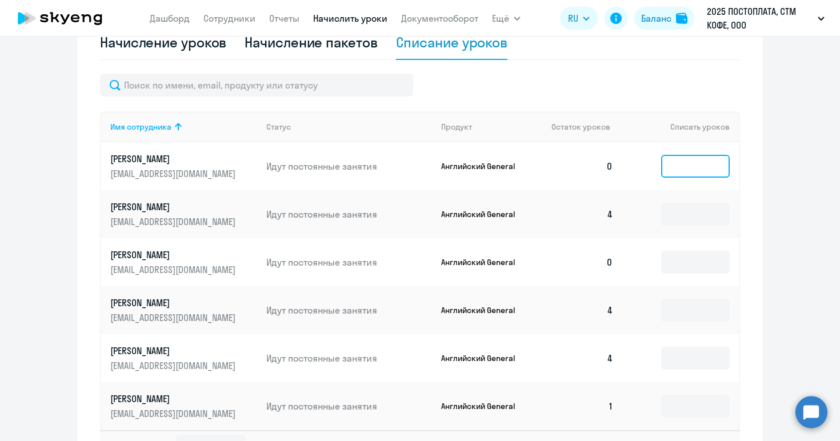
click at [692, 170] on input at bounding box center [695, 166] width 69 height 23
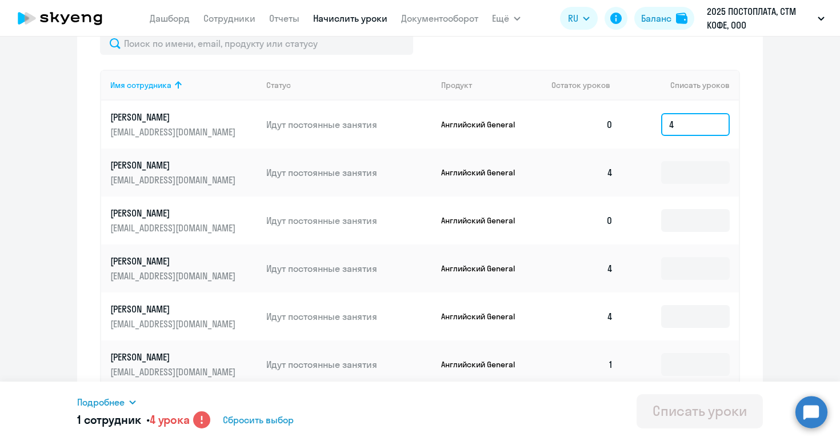
scroll to position [442, 0]
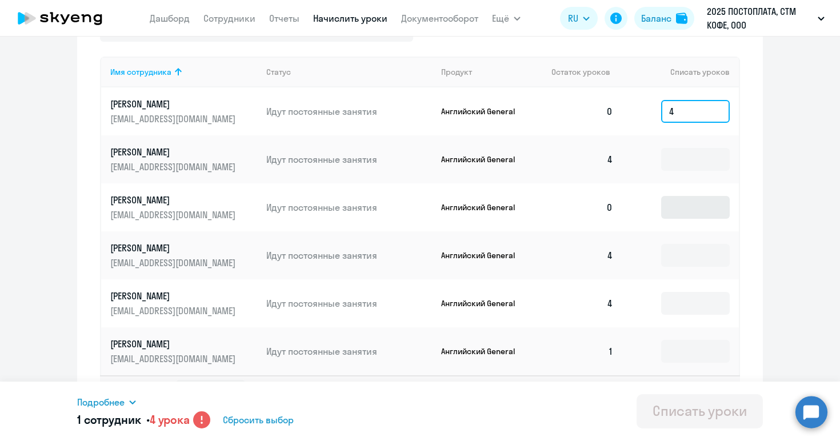
type input "4"
click at [677, 202] on input at bounding box center [695, 207] width 69 height 23
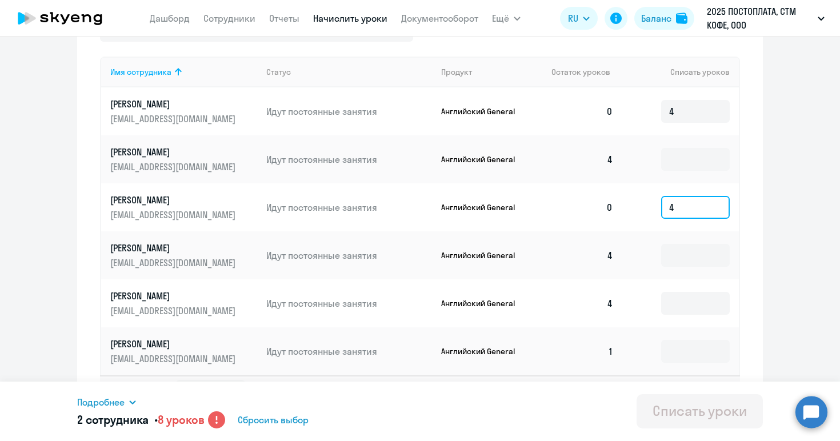
scroll to position [472, 0]
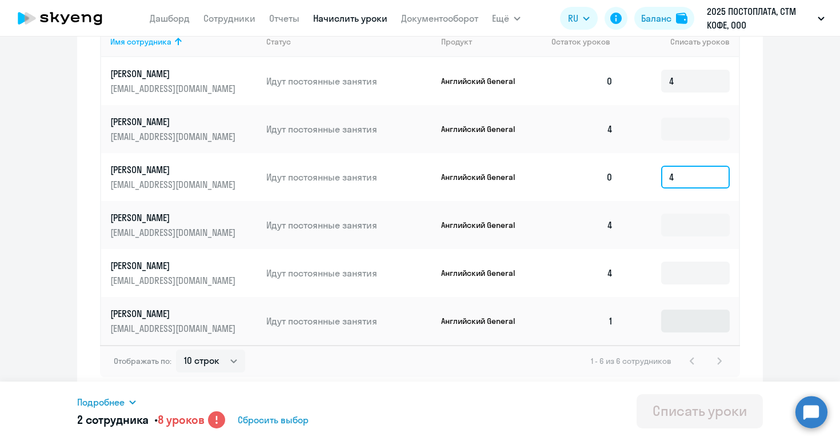
type input "4"
click at [669, 320] on input at bounding box center [695, 321] width 69 height 23
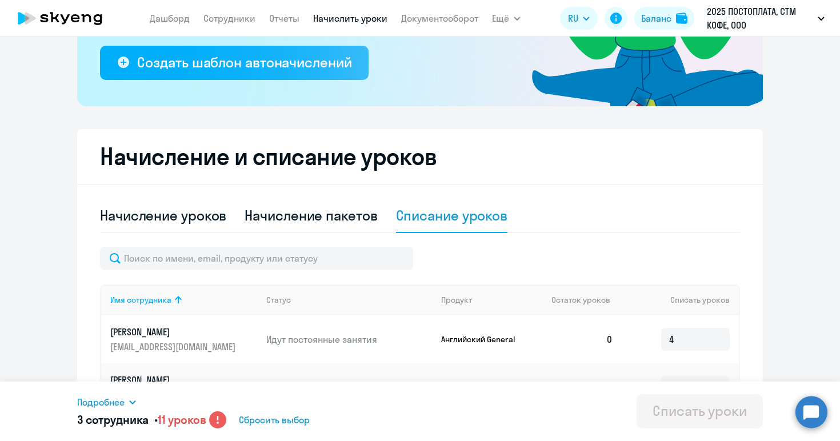
scroll to position [213, 0]
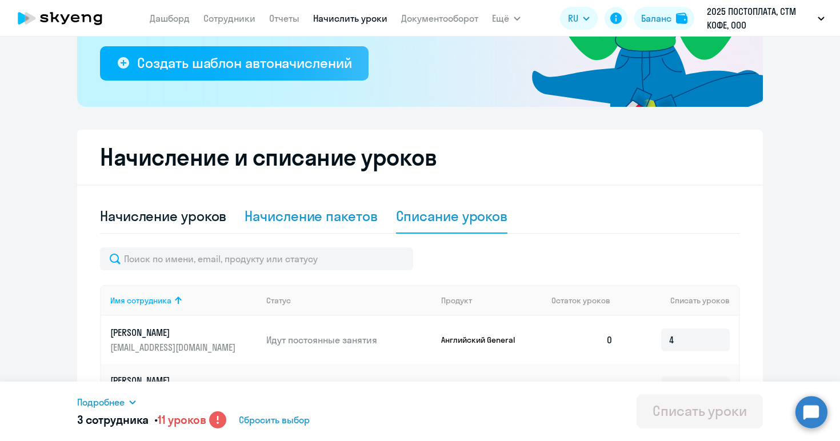
type input "3"
click at [317, 221] on div "Начисление пакетов" at bounding box center [311, 216] width 133 height 18
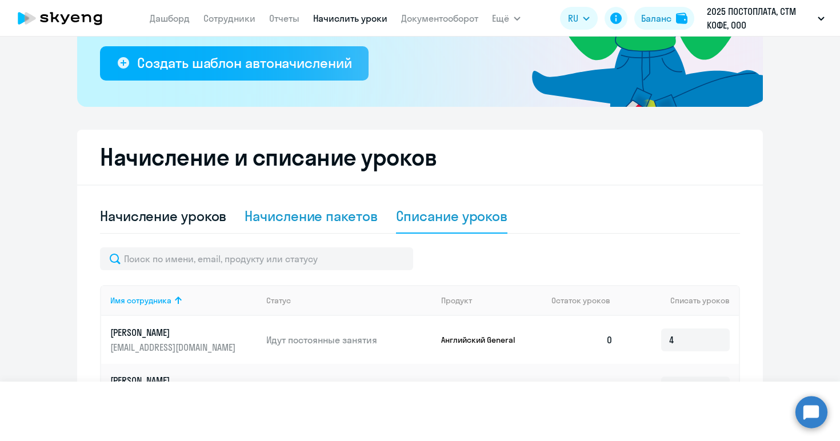
select select "10"
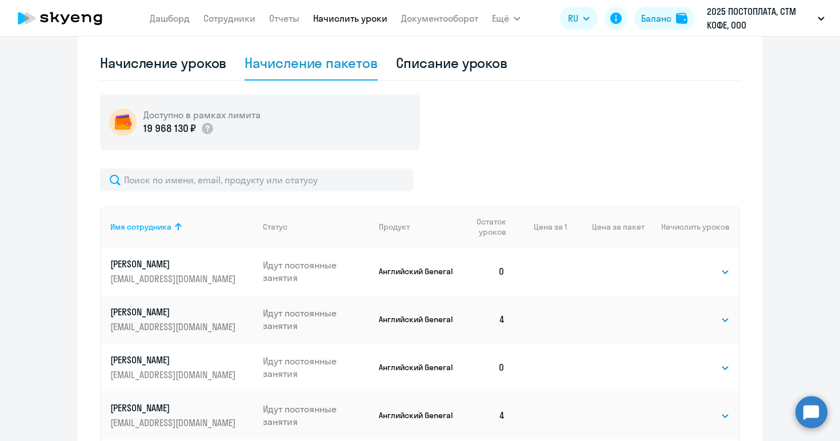
scroll to position [364, 0]
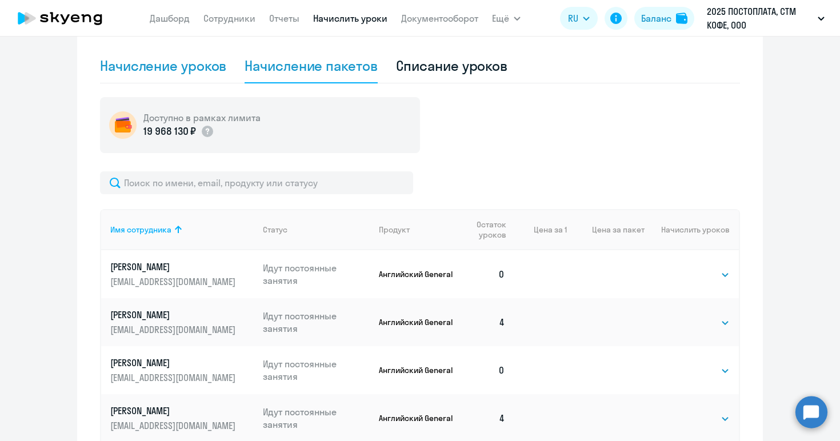
click at [166, 69] on div "Начисление уроков" at bounding box center [163, 66] width 126 height 18
select select "10"
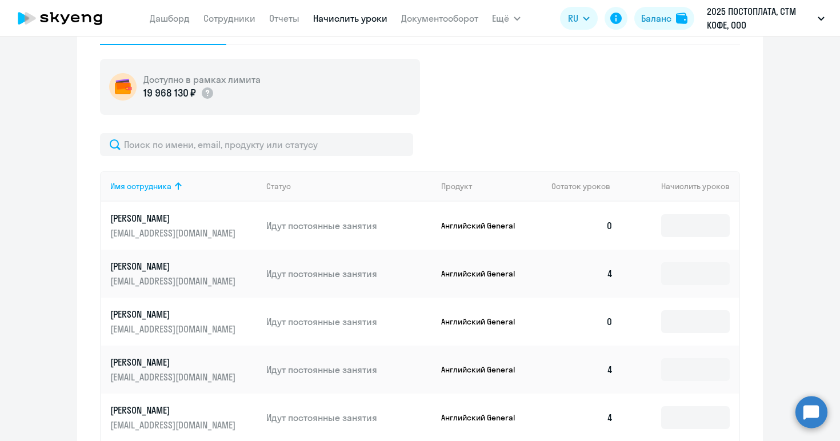
scroll to position [420, 0]
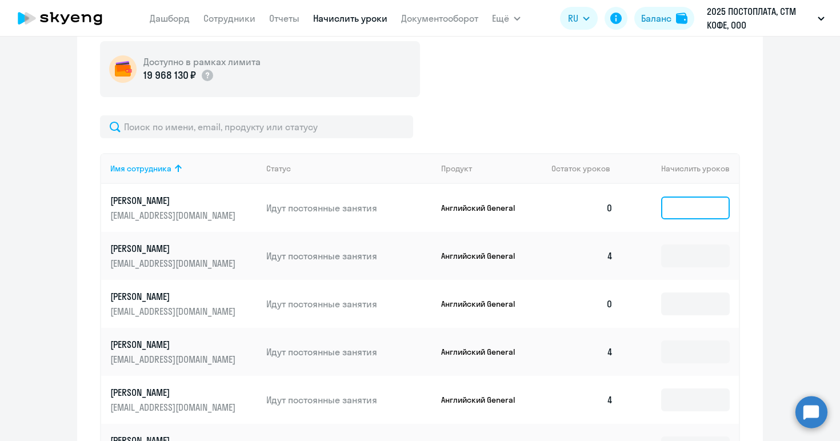
click at [683, 205] on input at bounding box center [695, 208] width 69 height 23
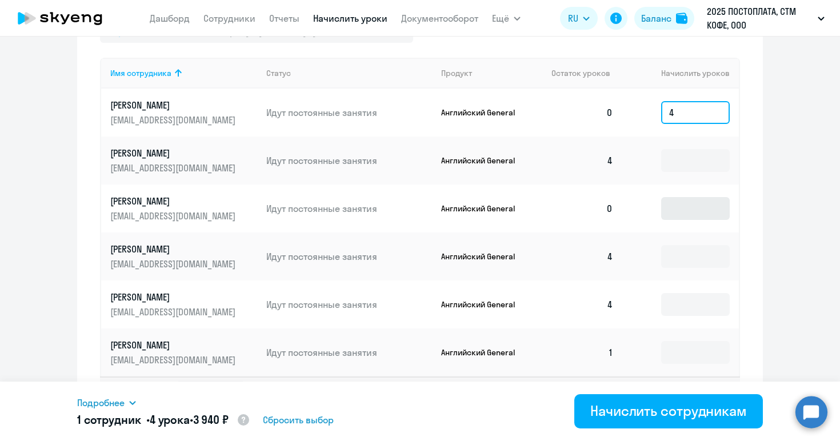
scroll to position [520, 0]
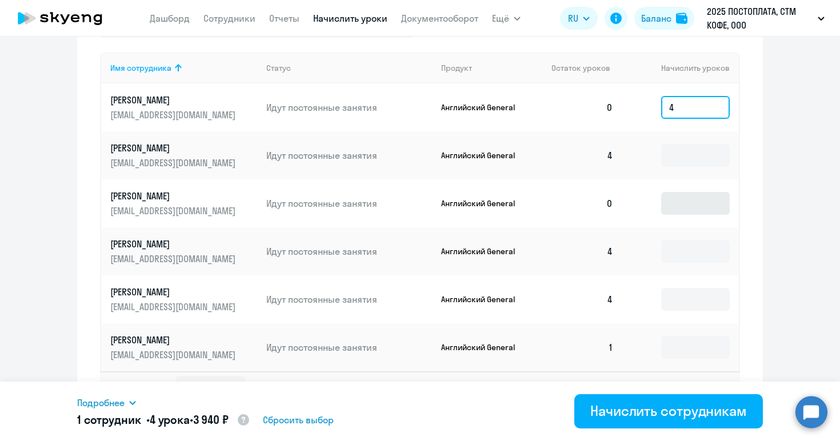
type input "4"
click at [685, 210] on input at bounding box center [695, 203] width 69 height 23
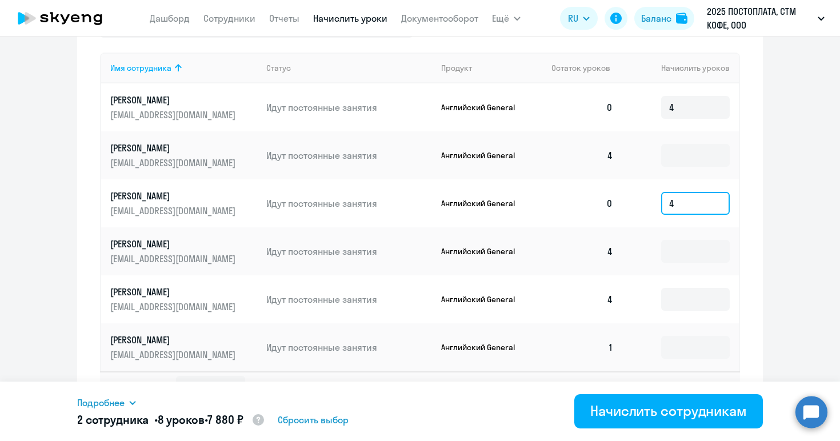
scroll to position [547, 0]
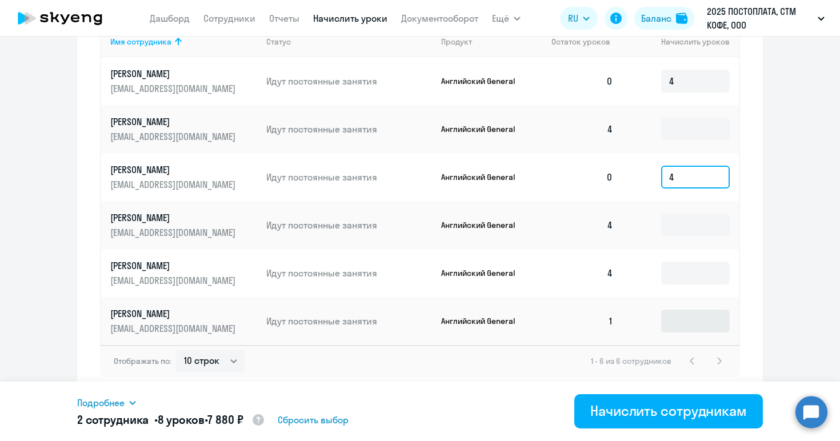
type input "4"
click at [684, 316] on input at bounding box center [695, 321] width 69 height 23
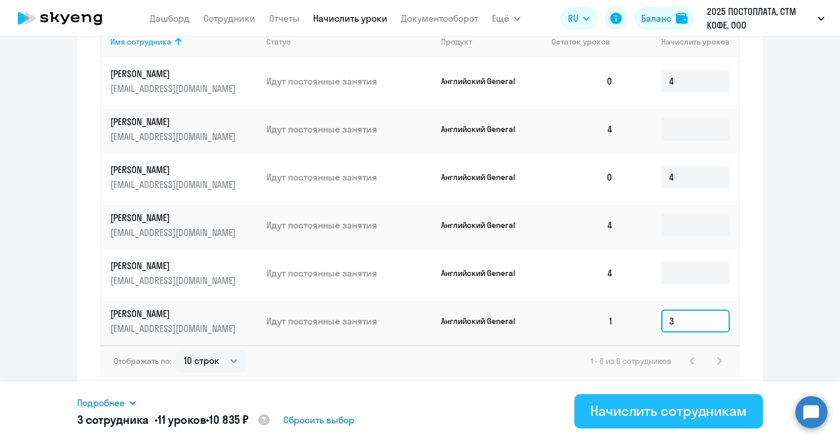
type input "3"
click at [616, 408] on div "Начислить сотрудникам" at bounding box center [669, 411] width 157 height 18
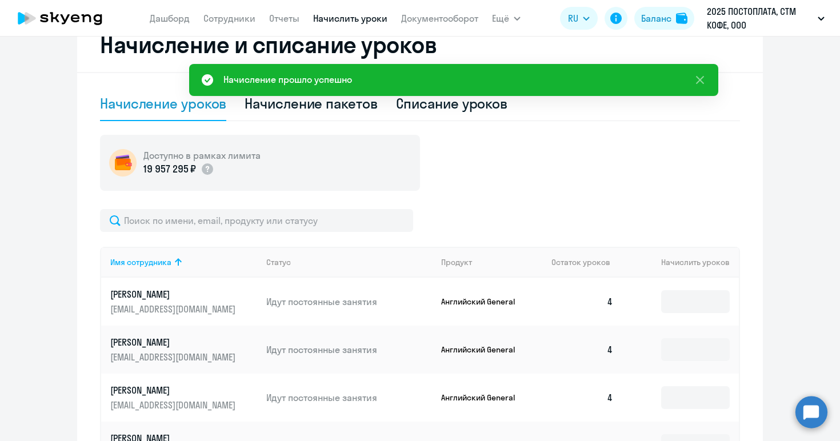
scroll to position [0, 0]
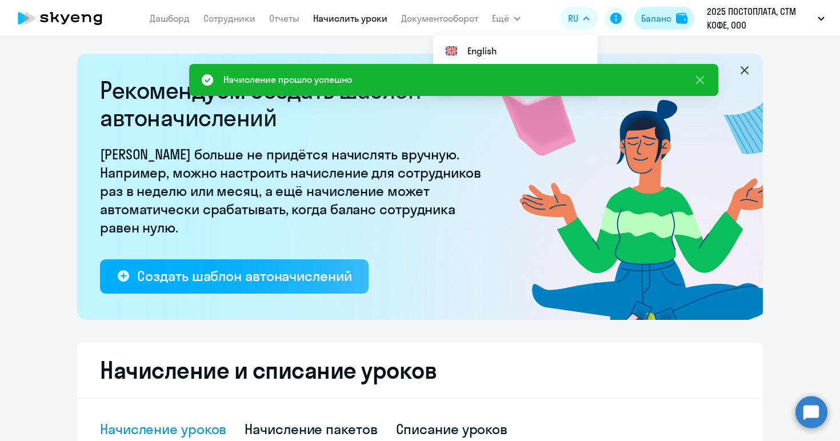
click at [653, 18] on div "Баланс" at bounding box center [656, 18] width 30 height 14
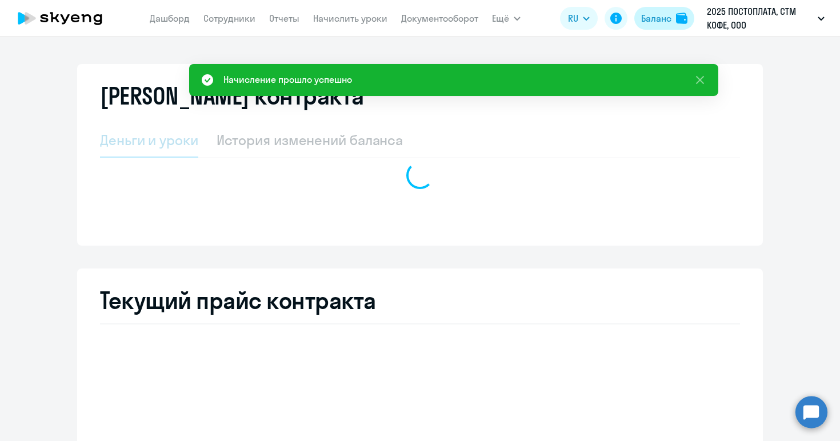
select select "english_adult_not_native_speaker"
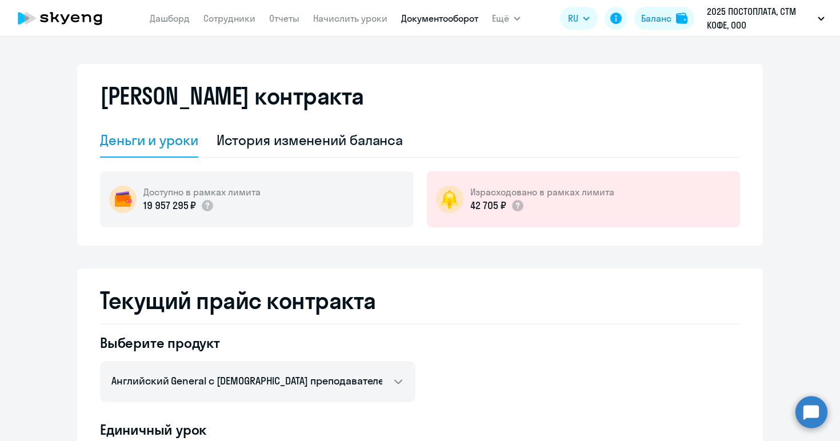
click at [436, 19] on link "Документооборот" at bounding box center [439, 18] width 77 height 11
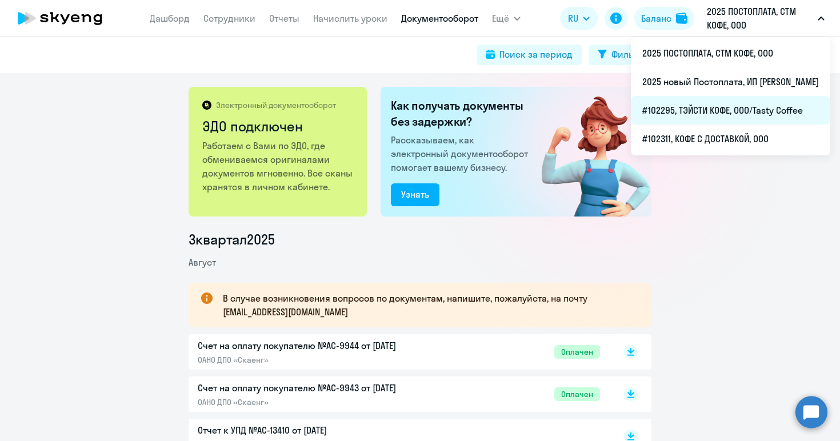
click at [681, 106] on li "#102295, ТЭЙСТИ КОФЕ, ООО/Tasty Coffee" at bounding box center [731, 110] width 200 height 29
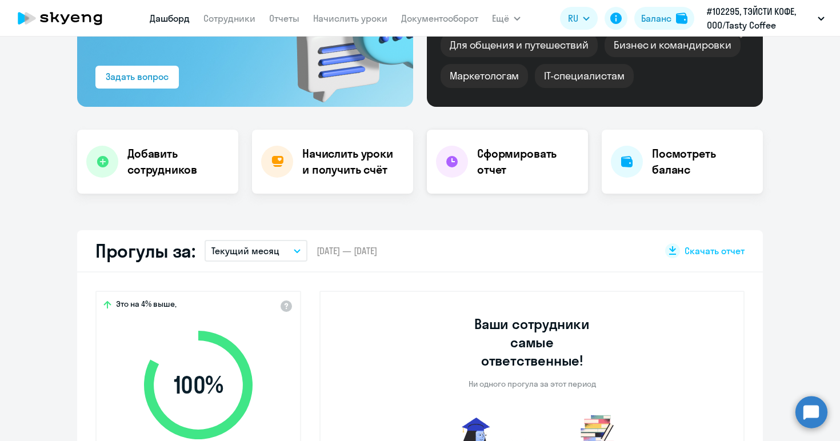
scroll to position [143, 0]
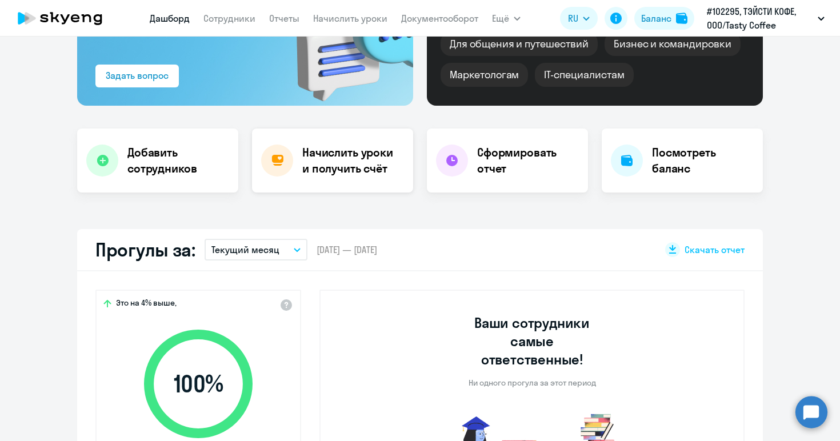
click at [341, 159] on h4 "Начислить уроки и получить счёт" at bounding box center [351, 161] width 99 height 32
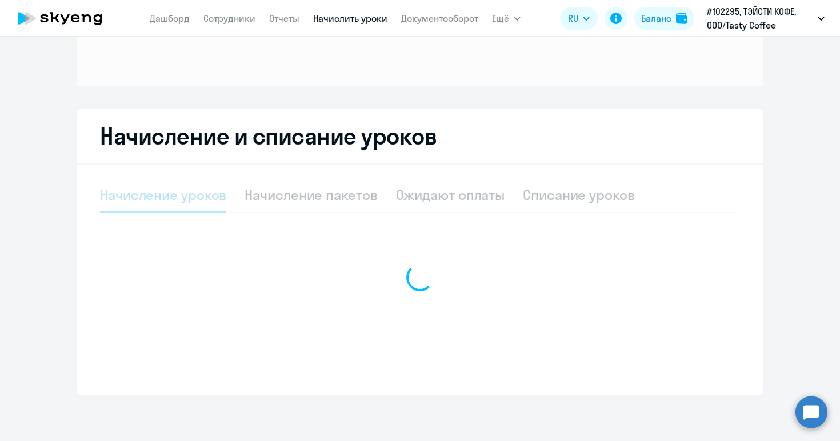
scroll to position [133, 0]
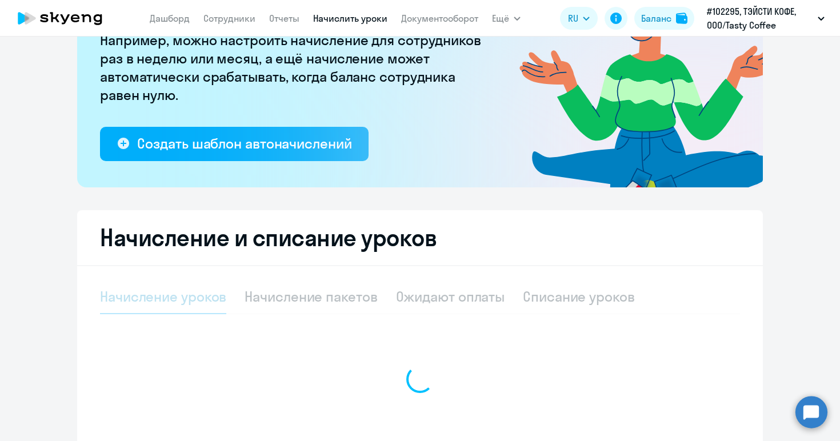
select select "10"
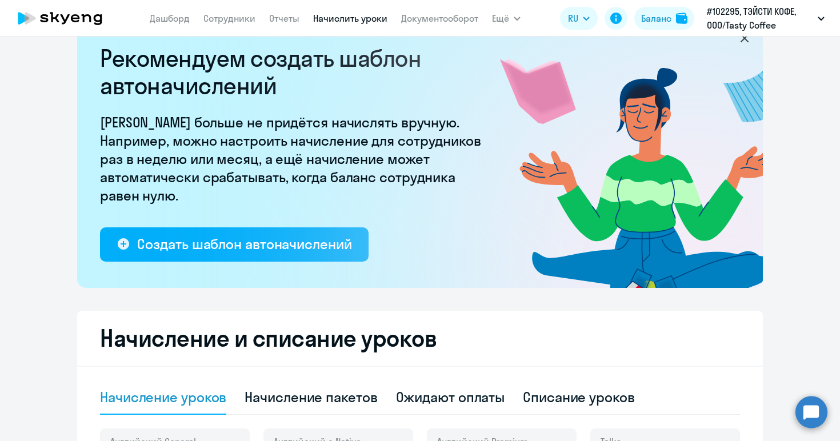
scroll to position [0, 0]
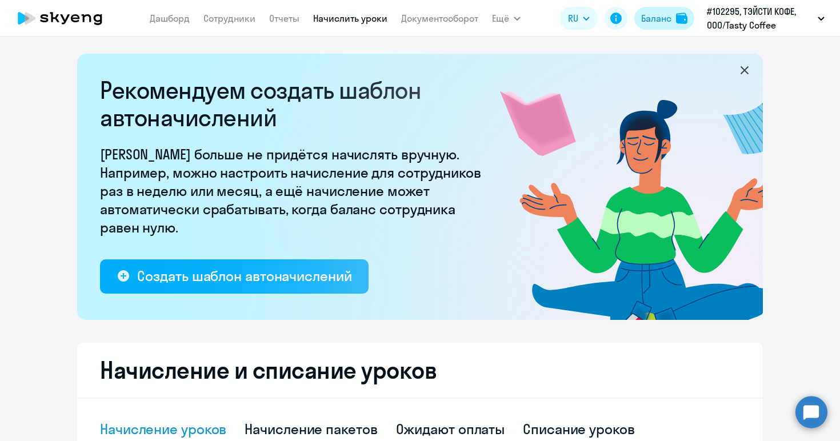
click at [667, 18] on div "Баланс" at bounding box center [656, 18] width 30 height 14
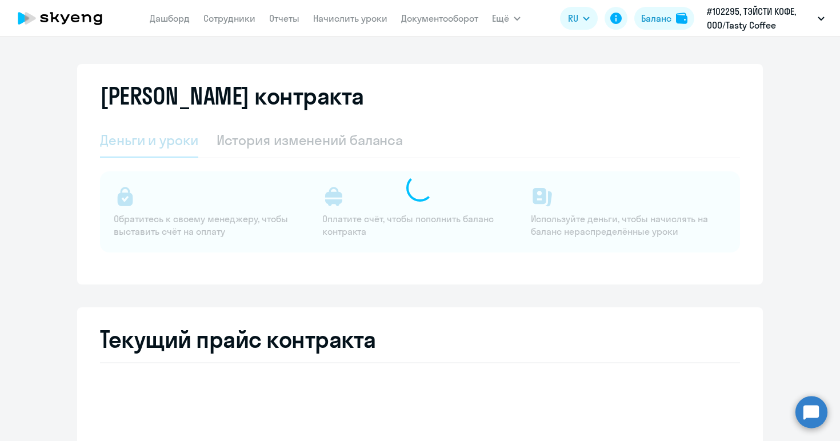
select select "english_adult_not_native_speaker"
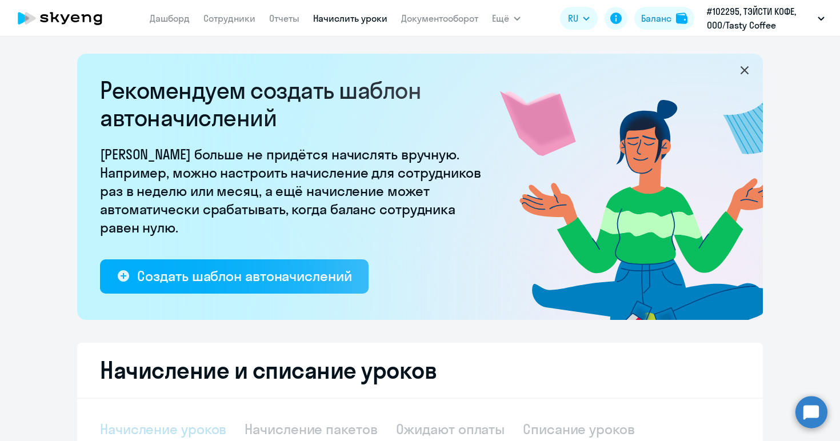
select select "10"
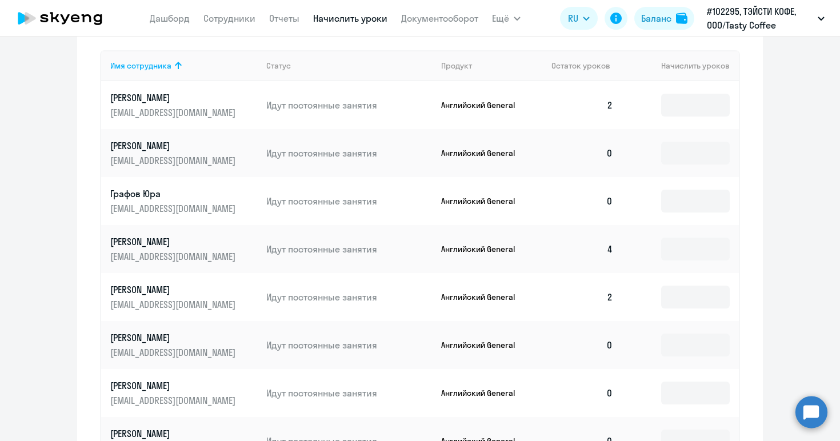
scroll to position [499, 0]
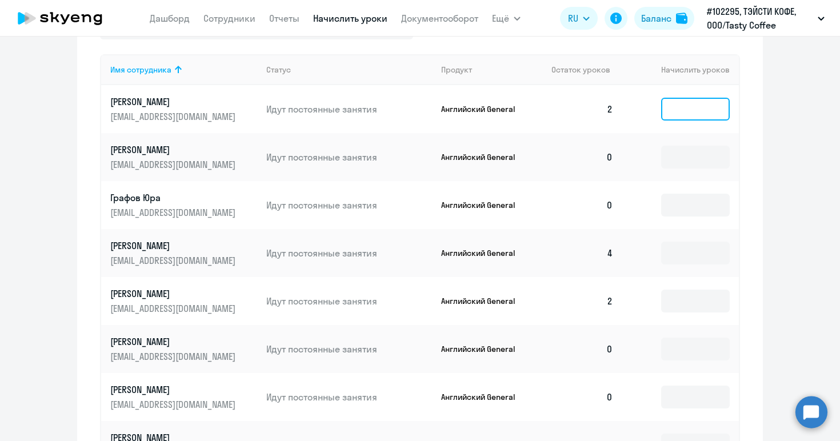
click at [683, 108] on input at bounding box center [695, 109] width 69 height 23
click at [671, 253] on input at bounding box center [695, 253] width 69 height 23
click at [670, 303] on input at bounding box center [695, 301] width 69 height 23
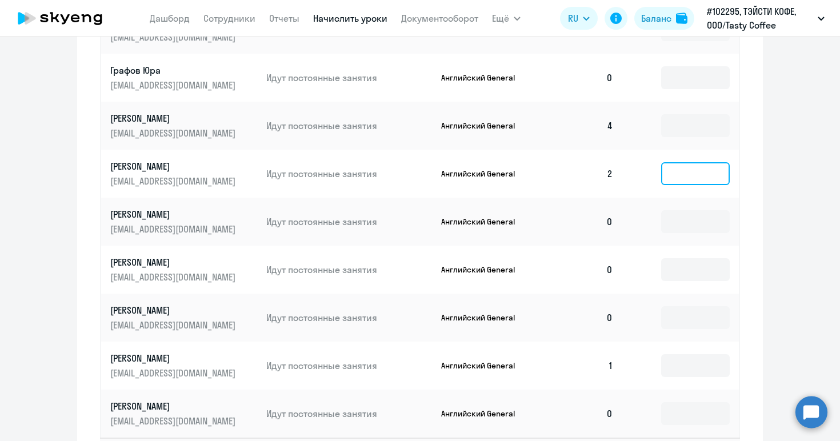
scroll to position [631, 0]
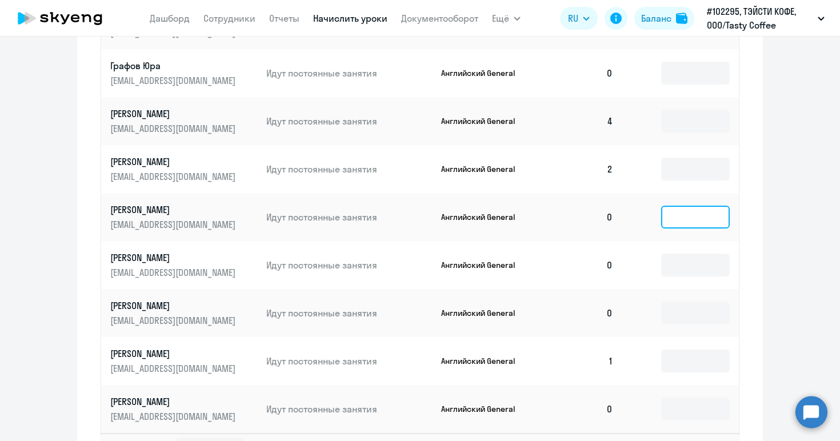
click at [684, 216] on input at bounding box center [695, 217] width 69 height 23
click at [685, 258] on input at bounding box center [695, 265] width 69 height 23
click at [684, 302] on input at bounding box center [695, 313] width 69 height 23
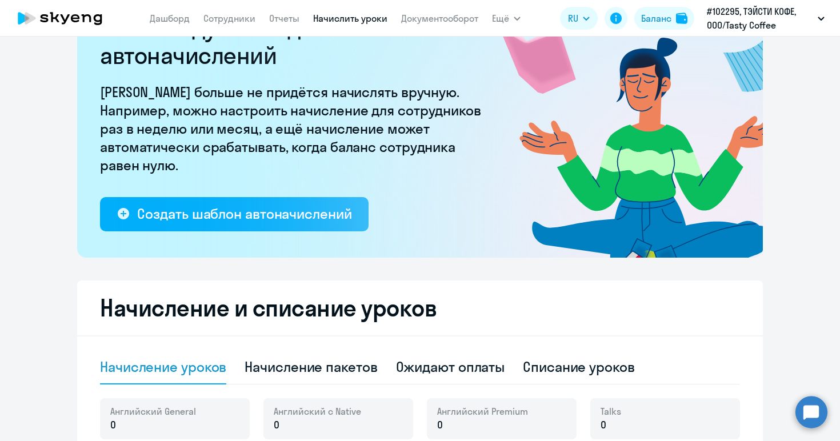
scroll to position [0, 0]
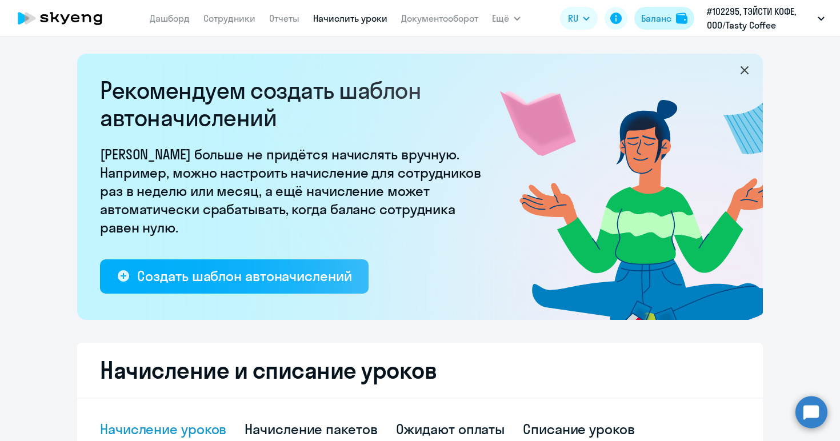
click at [656, 26] on button "Баланс" at bounding box center [665, 18] width 60 height 23
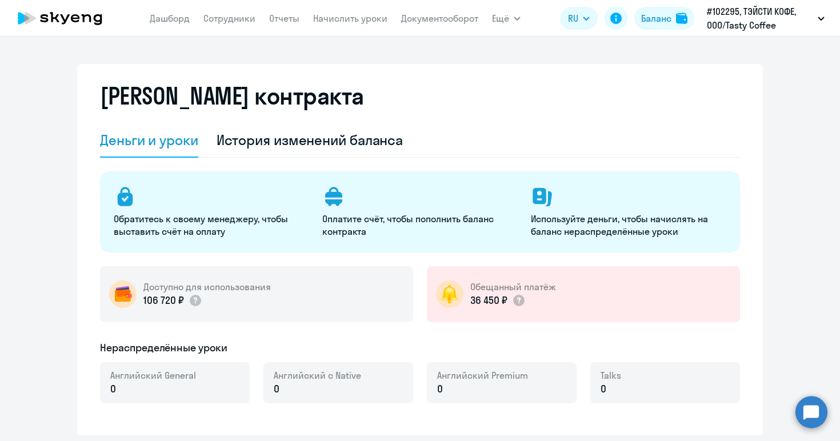
select select "english_adult_not_native_speaker"
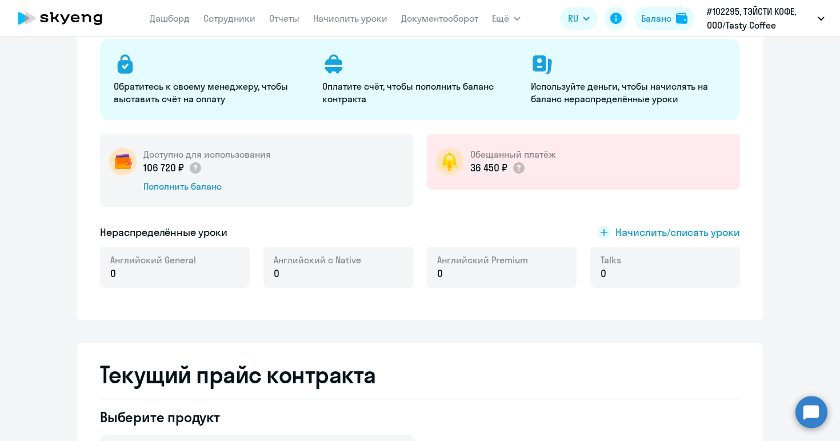
scroll to position [132, 0]
click at [663, 236] on span "Начислить/списать уроки" at bounding box center [678, 233] width 125 height 15
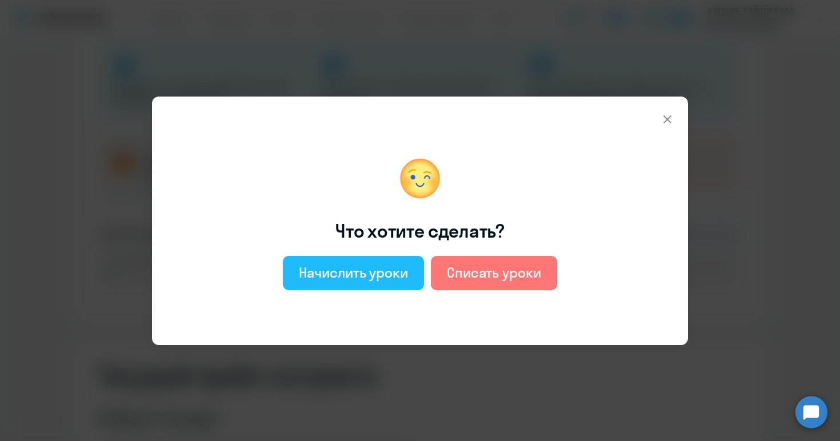
click at [326, 284] on button "Начислить уроки" at bounding box center [353, 273] width 141 height 34
select select "english_adult_not_native_speaker"
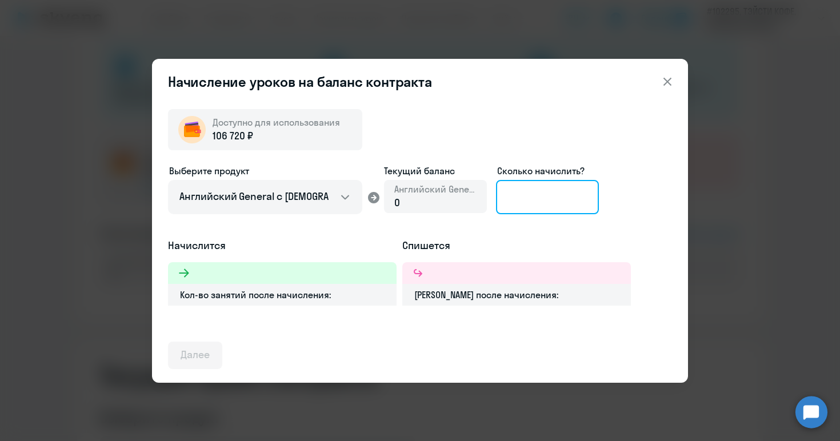
click at [550, 198] on input at bounding box center [547, 197] width 103 height 34
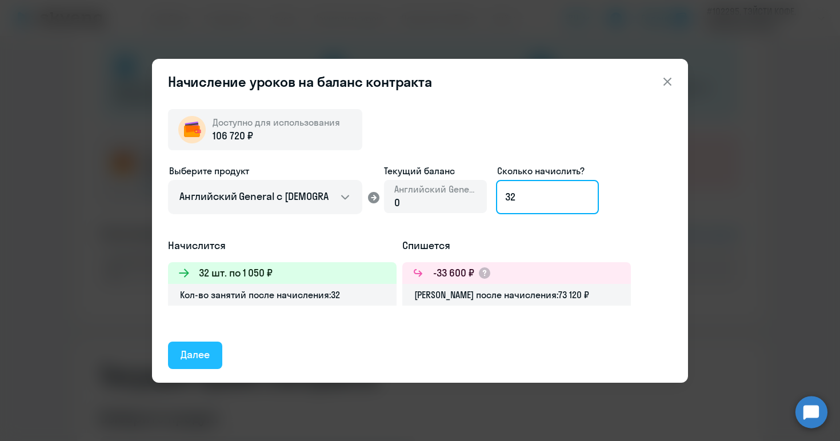
type input "32"
click at [199, 362] on div "Далее" at bounding box center [195, 355] width 29 height 15
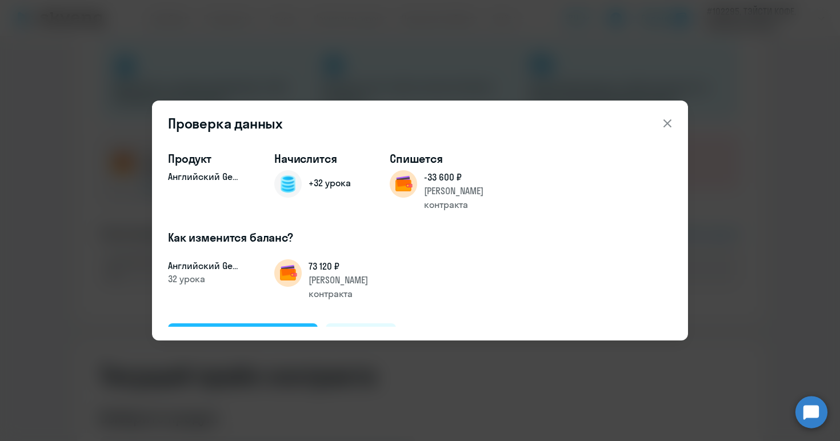
click at [227, 329] on div "Подтвердить и начислить" at bounding box center [243, 336] width 125 height 15
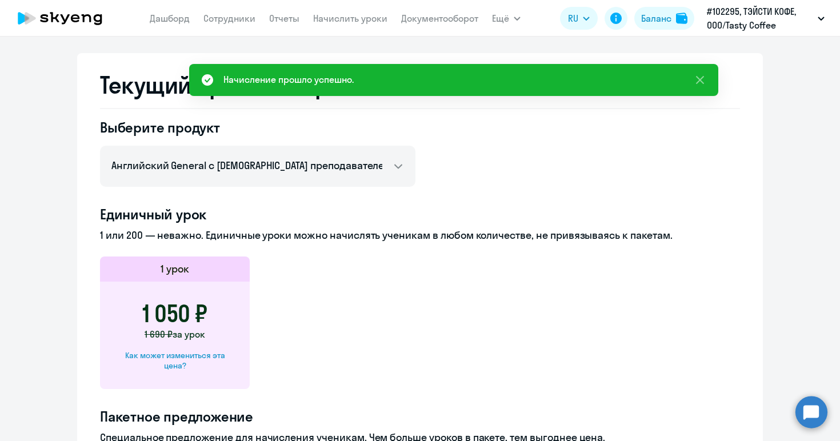
scroll to position [0, 0]
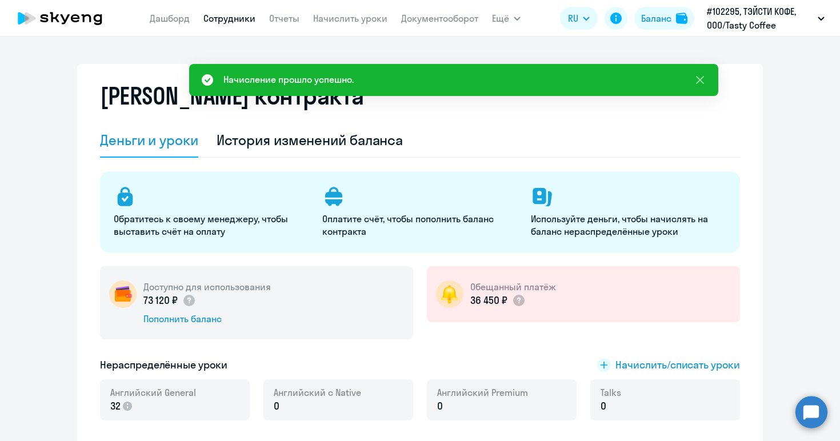
click at [236, 22] on link "Сотрудники" at bounding box center [230, 18] width 52 height 11
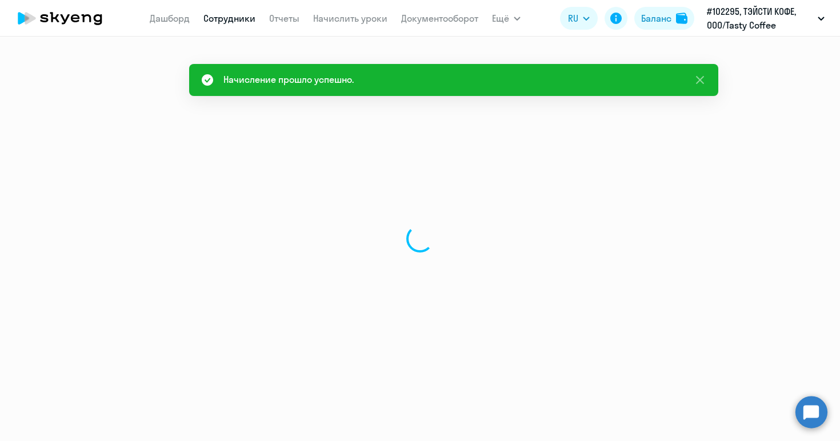
select select "30"
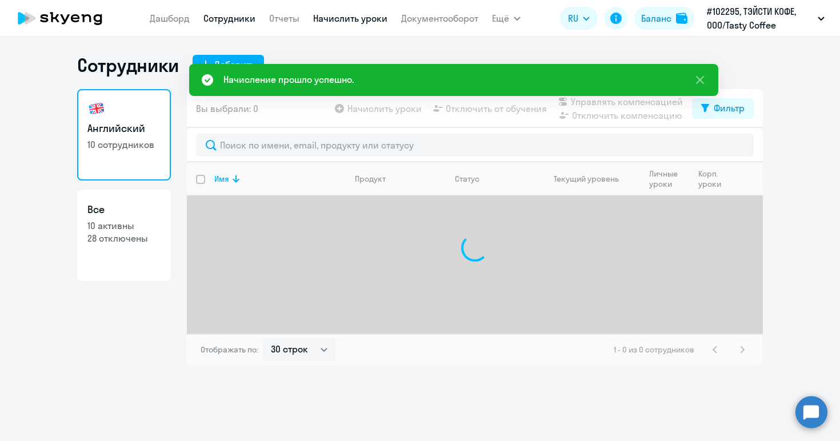
click at [334, 20] on link "Начислить уроки" at bounding box center [350, 18] width 74 height 11
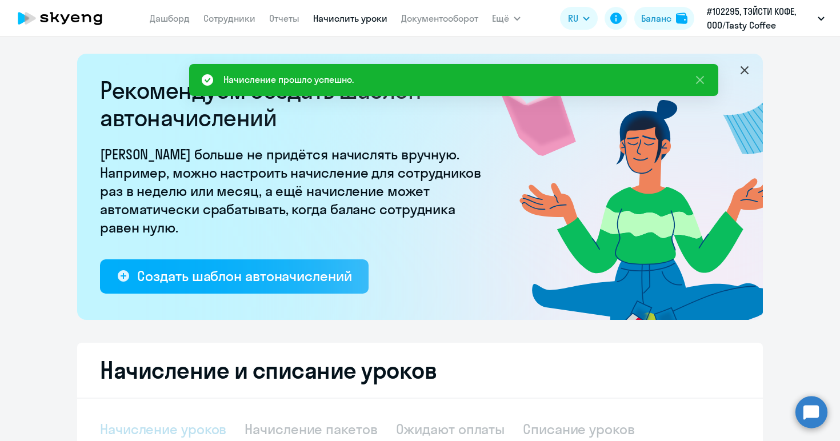
select select "10"
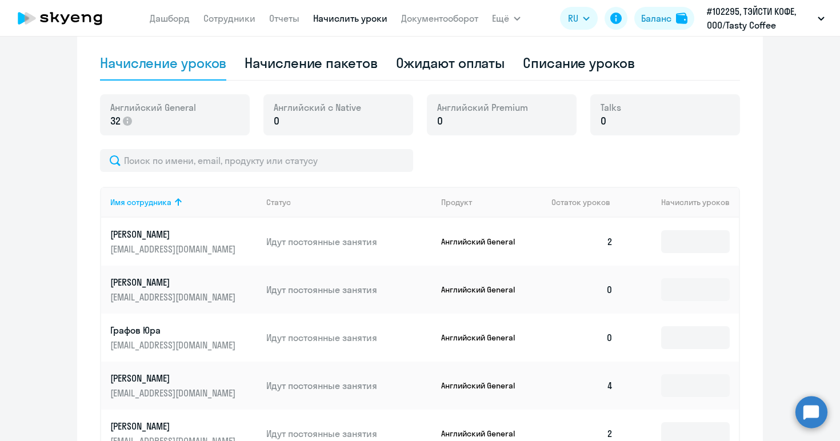
scroll to position [373, 0]
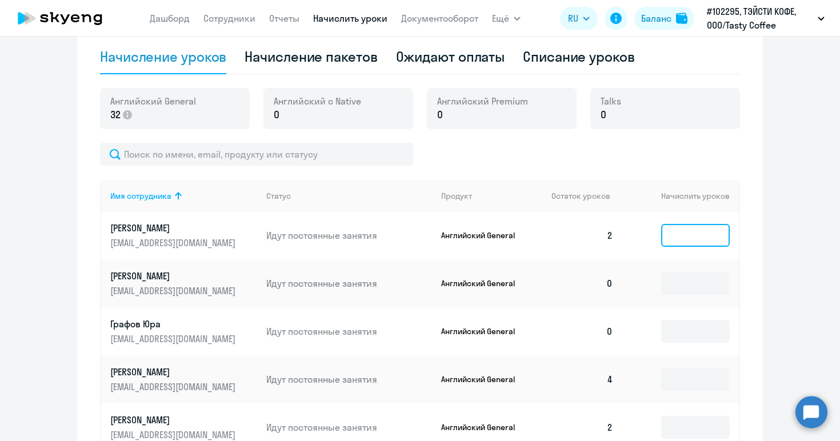
click at [681, 238] on input at bounding box center [695, 235] width 69 height 23
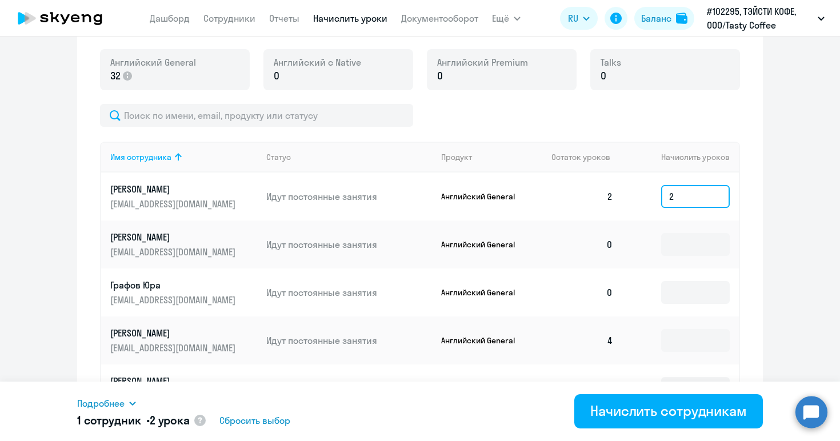
scroll to position [420, 0]
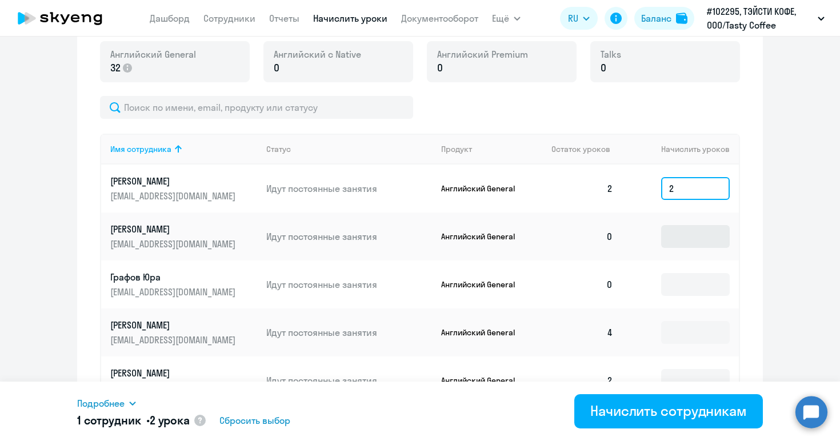
type input "2"
click at [680, 239] on input at bounding box center [695, 236] width 69 height 23
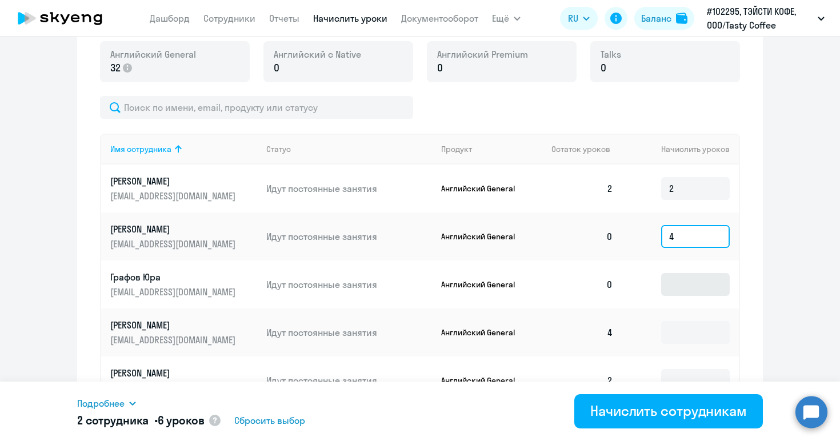
type input "4"
click at [680, 286] on input at bounding box center [695, 284] width 69 height 23
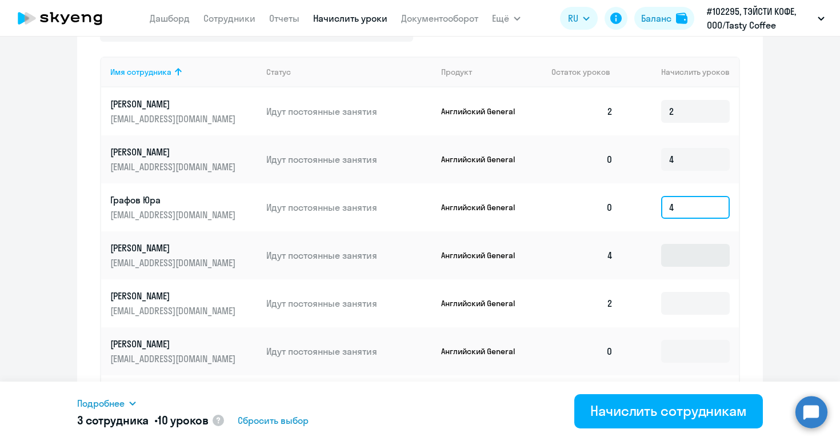
scroll to position [499, 0]
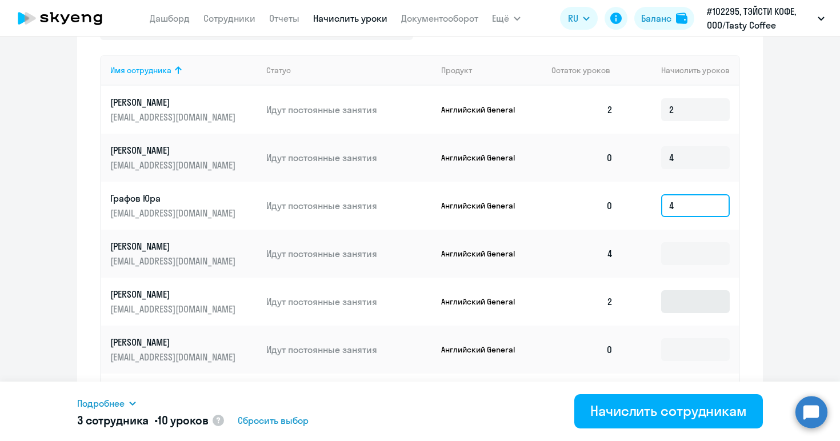
type input "4"
click at [679, 301] on input at bounding box center [695, 301] width 69 height 23
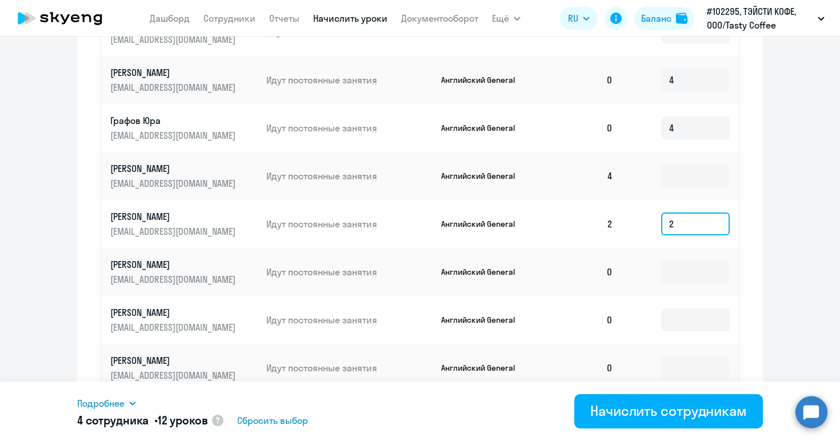
scroll to position [613, 0]
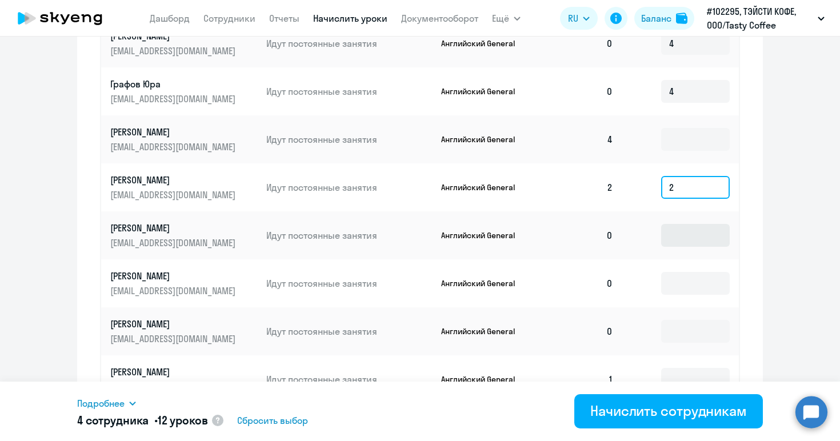
type input "2"
click at [683, 237] on input at bounding box center [695, 235] width 69 height 23
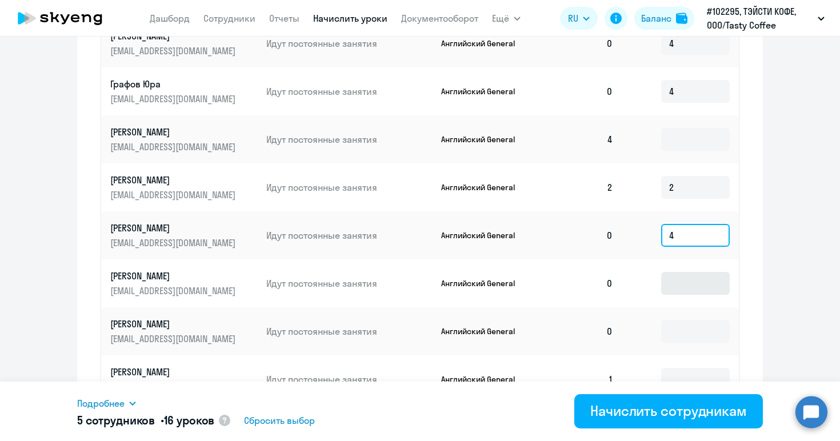
type input "4"
click at [685, 284] on input at bounding box center [695, 283] width 69 height 23
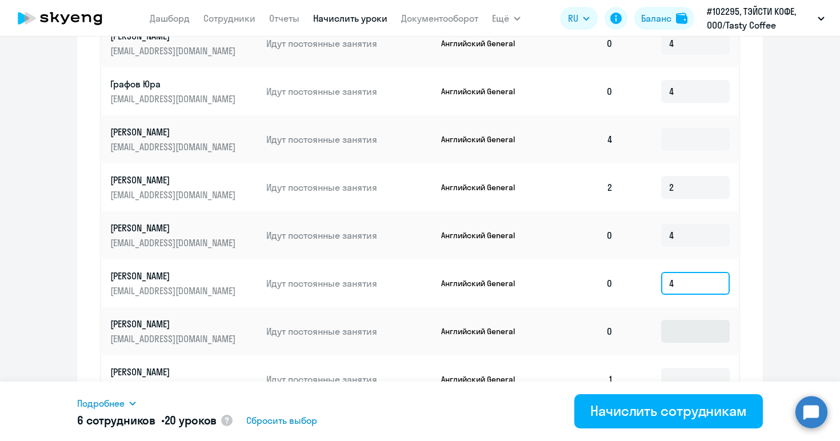
type input "4"
click at [679, 333] on input at bounding box center [695, 331] width 69 height 23
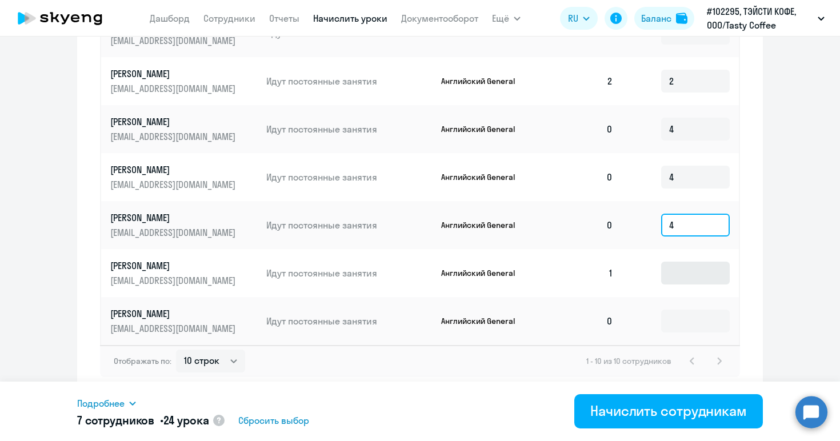
type input "4"
click at [675, 282] on input at bounding box center [695, 273] width 69 height 23
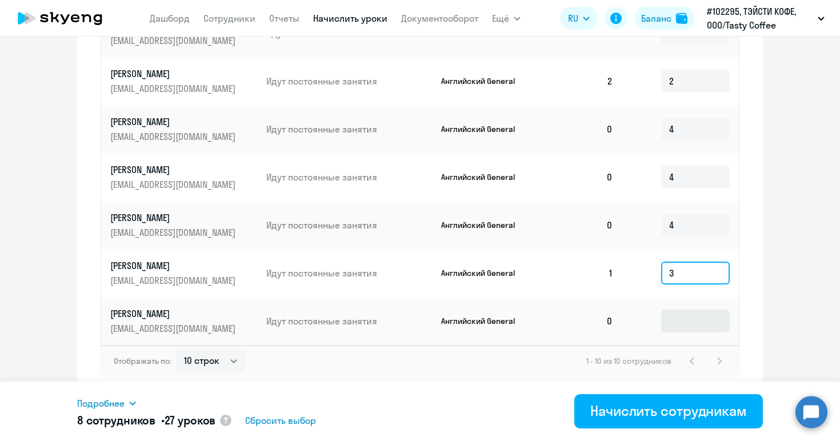
type input "3"
click at [673, 320] on input at bounding box center [695, 321] width 69 height 23
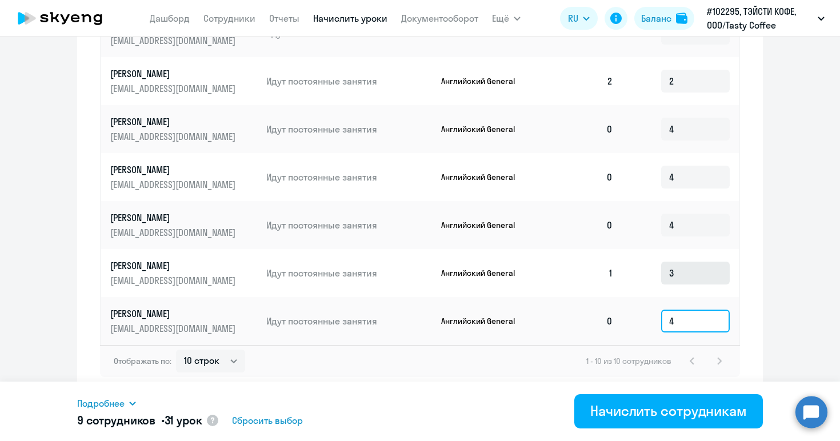
type input "4"
drag, startPoint x: 675, startPoint y: 275, endPoint x: 652, endPoint y: 273, distance: 23.0
click at [652, 273] on td "3" at bounding box center [681, 273] width 117 height 48
type input "4"
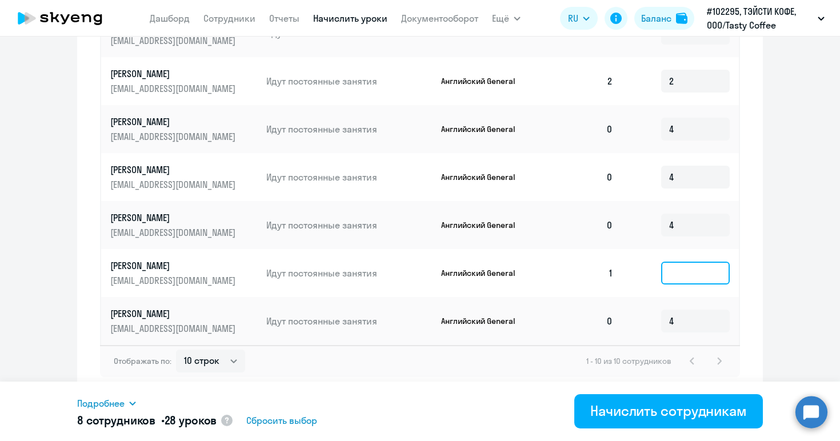
type input "3"
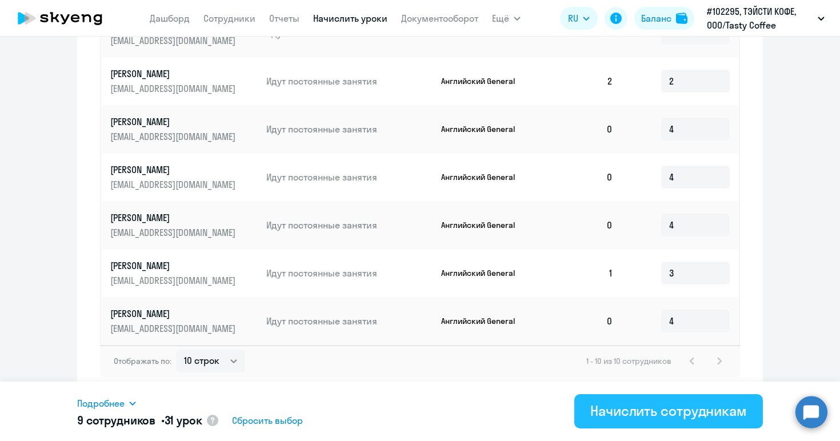
click at [627, 411] on div "Начислить сотрудникам" at bounding box center [669, 411] width 157 height 18
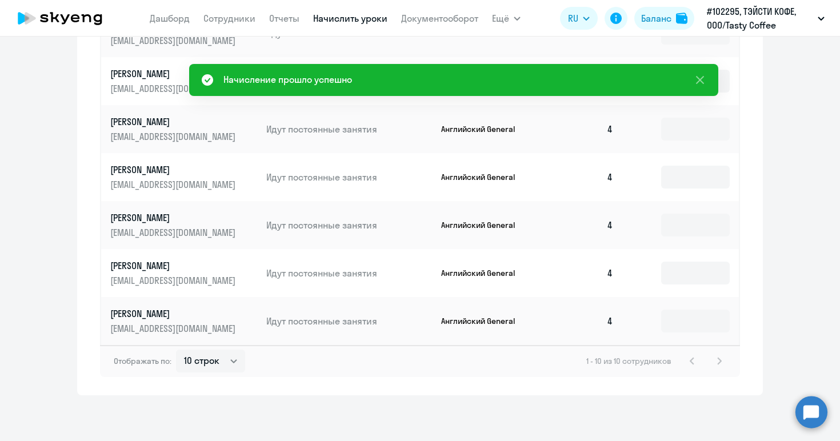
scroll to position [0, 0]
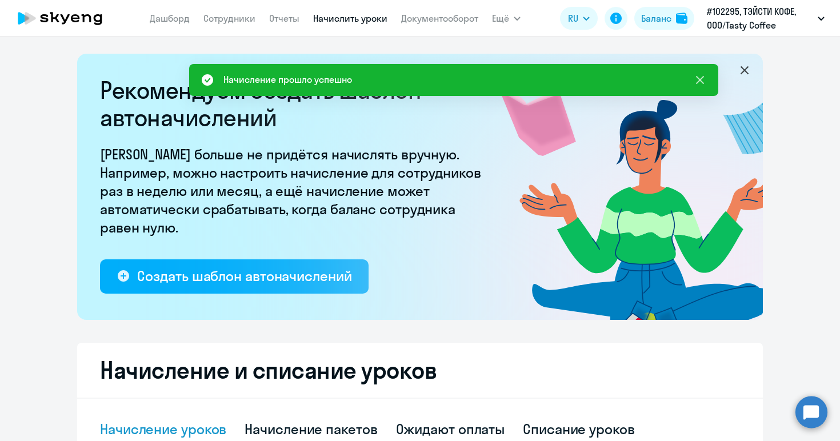
click at [697, 77] on icon at bounding box center [700, 80] width 8 height 8
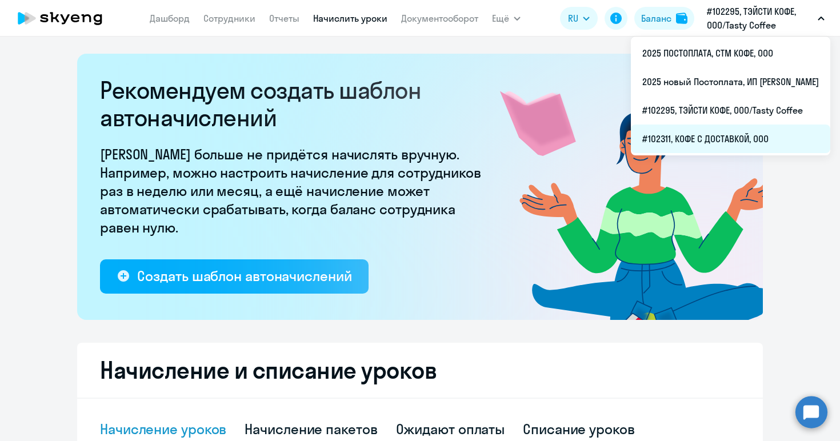
click at [696, 139] on li "#102311, КОФЕ С ДОСТАВКОЙ, ООО" at bounding box center [731, 139] width 200 height 29
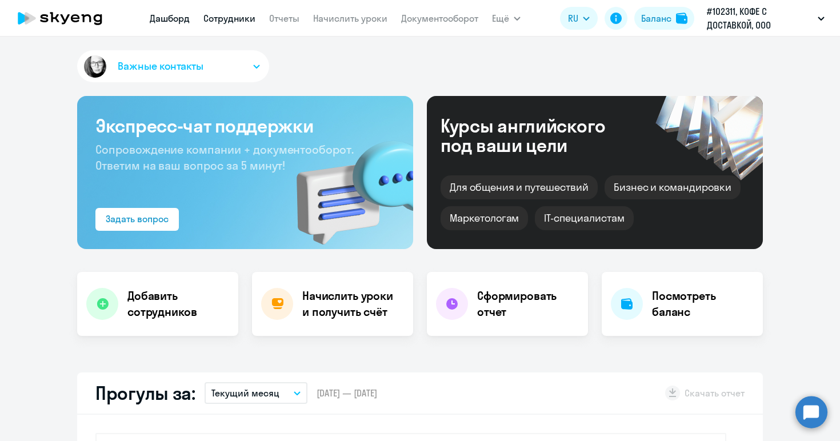
click at [238, 18] on link "Сотрудники" at bounding box center [230, 18] width 52 height 11
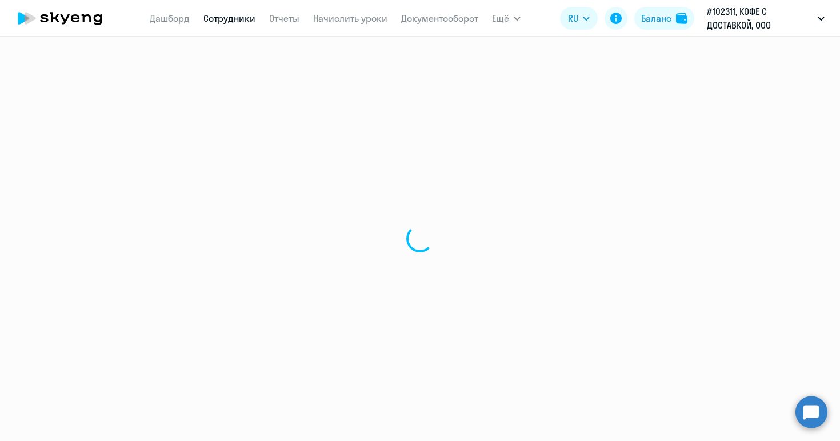
select select "30"
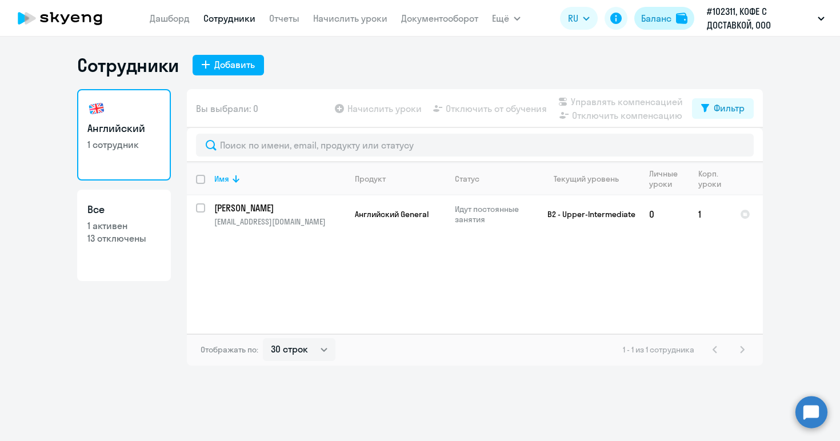
click at [647, 19] on div "Баланс" at bounding box center [656, 18] width 30 height 14
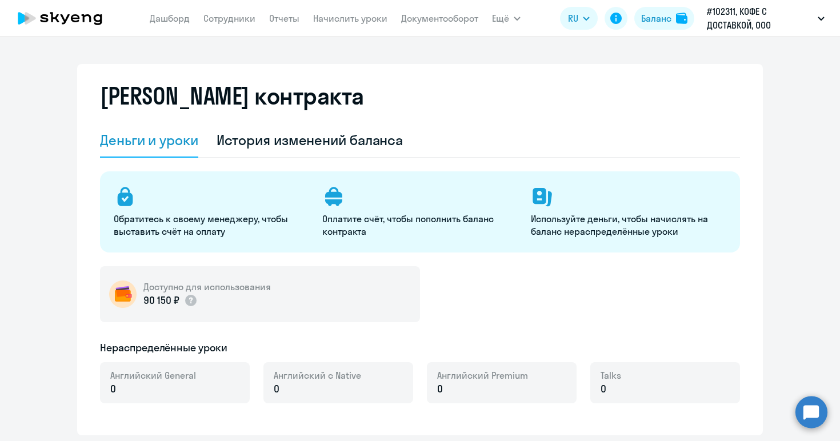
select select "english_adult_not_native_speaker"
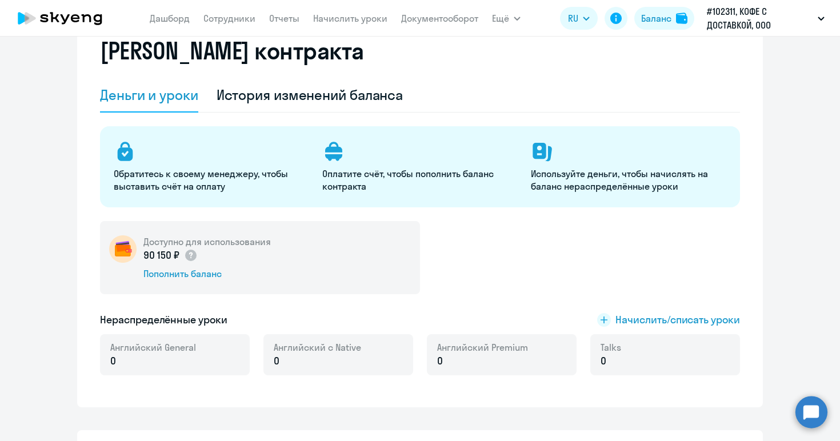
scroll to position [46, 0]
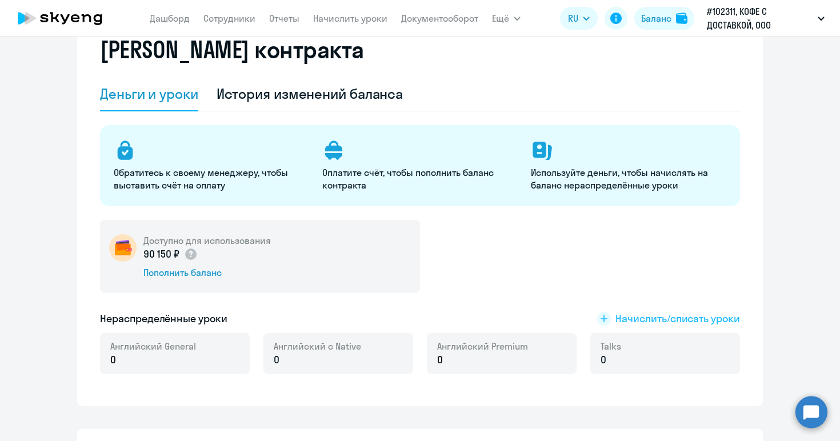
click at [642, 322] on span "Начислить/списать уроки" at bounding box center [678, 319] width 125 height 15
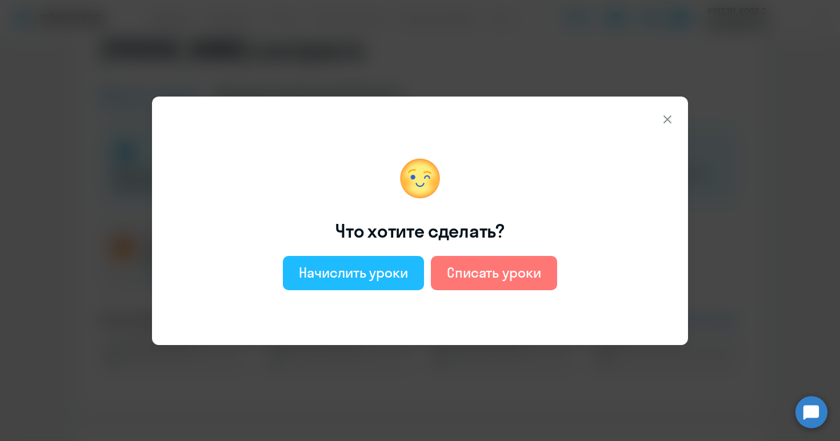
click at [324, 282] on button "Начислить уроки" at bounding box center [353, 273] width 141 height 34
select select "english_adult_not_native_speaker"
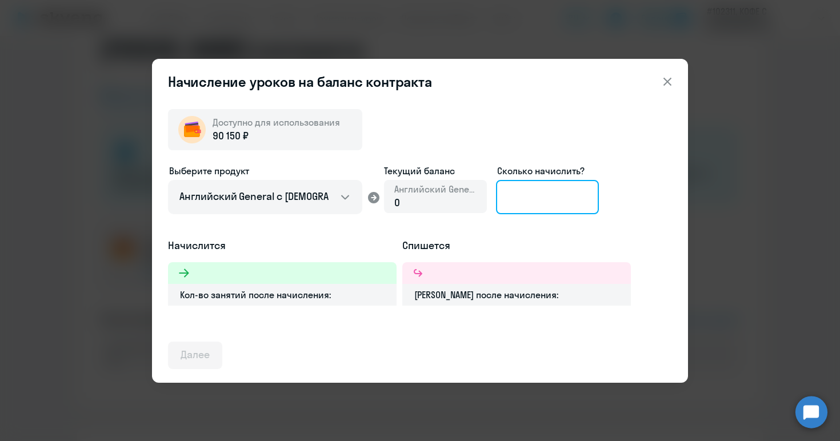
click at [546, 200] on input at bounding box center [547, 197] width 103 height 34
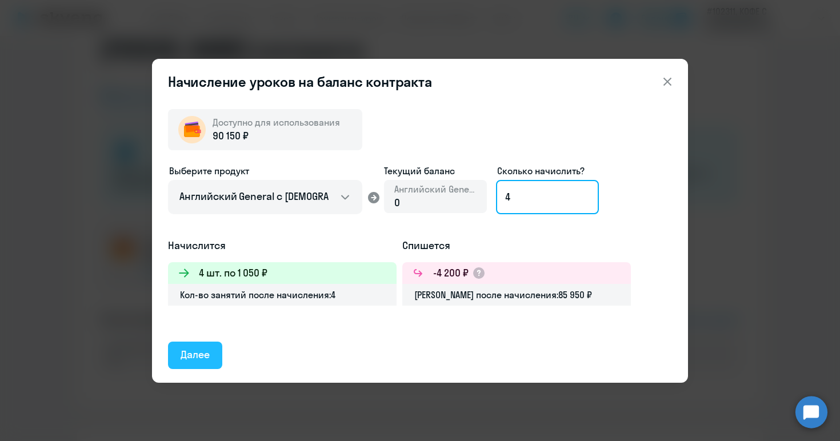
type input "4"
click at [192, 360] on div "Далее" at bounding box center [195, 355] width 29 height 15
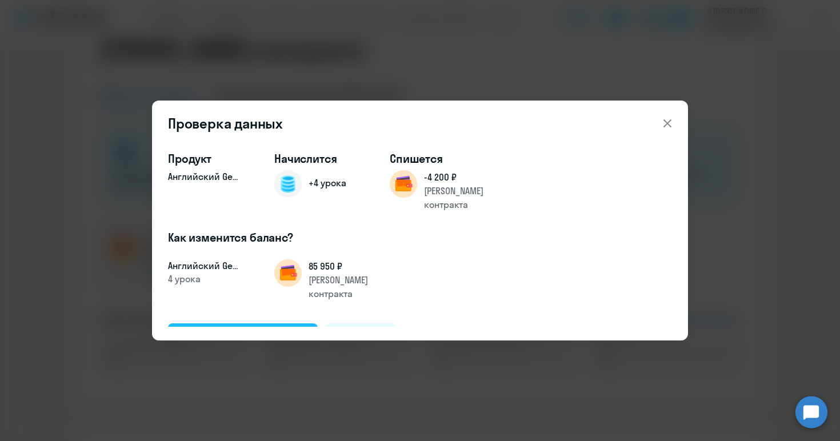
click at [253, 329] on div "Подтвердить и начислить" at bounding box center [243, 336] width 125 height 15
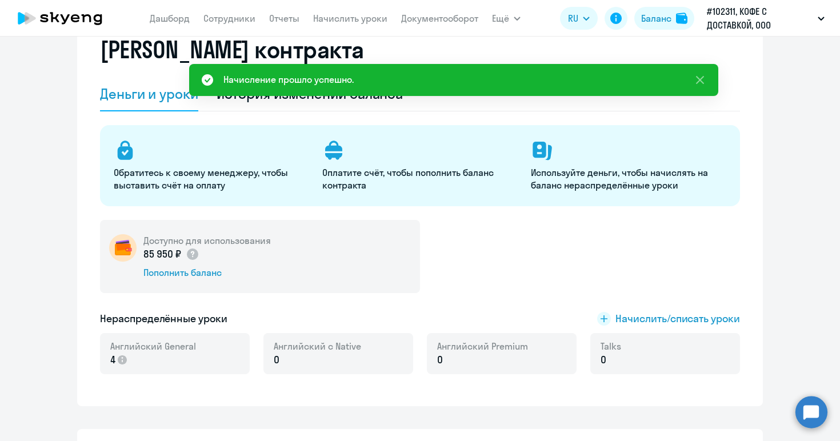
scroll to position [0, 0]
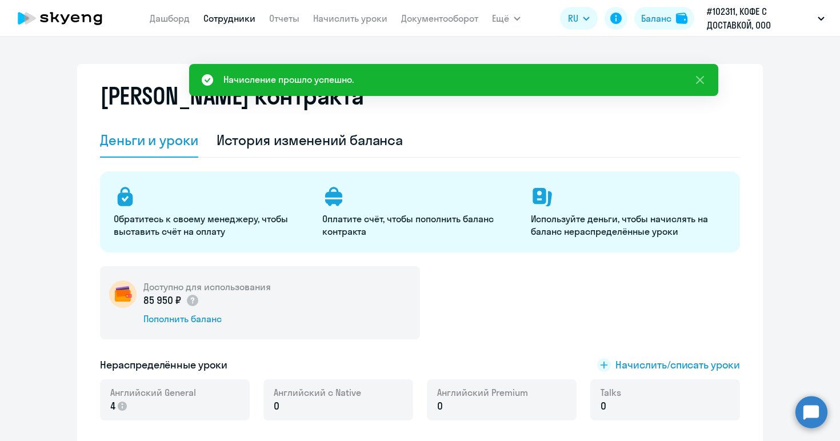
click at [243, 17] on link "Сотрудники" at bounding box center [230, 18] width 52 height 11
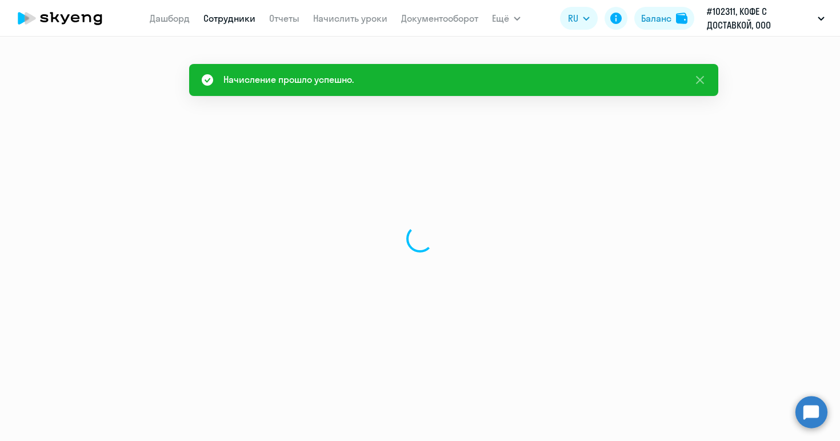
select select "30"
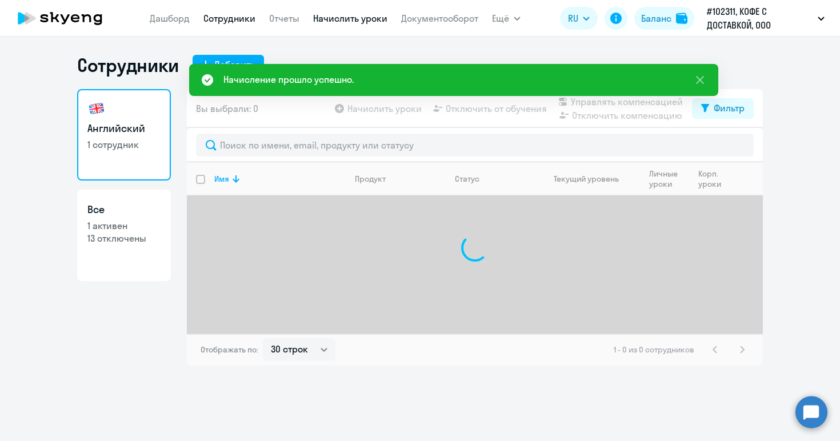
click at [349, 17] on link "Начислить уроки" at bounding box center [350, 18] width 74 height 11
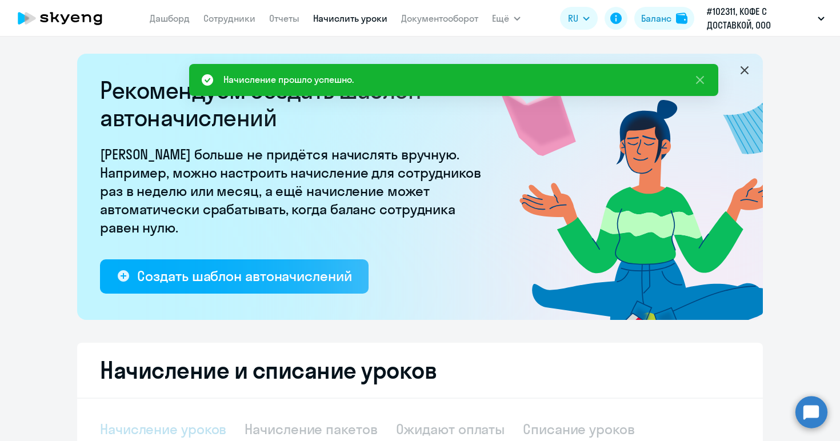
select select "10"
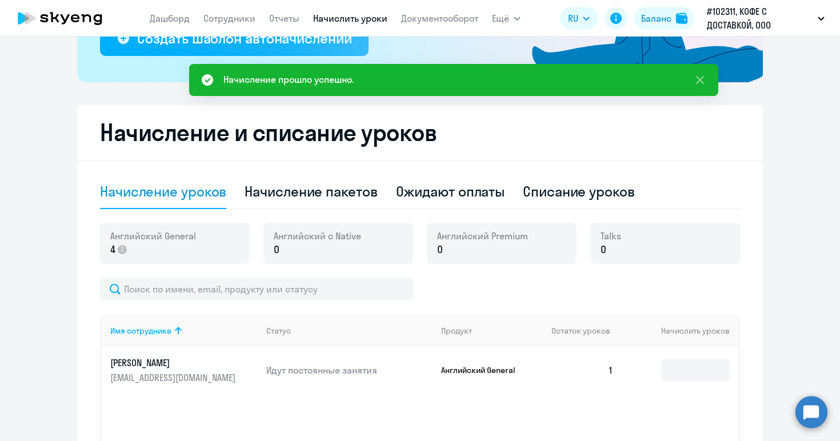
scroll to position [271, 0]
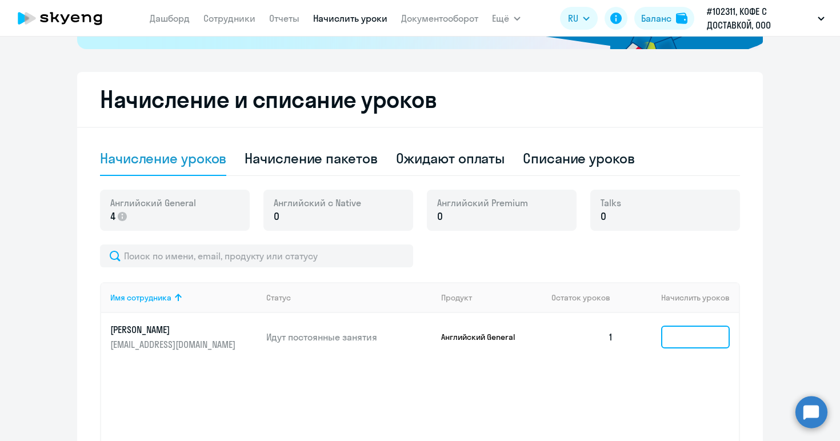
click at [688, 341] on input at bounding box center [695, 337] width 69 height 23
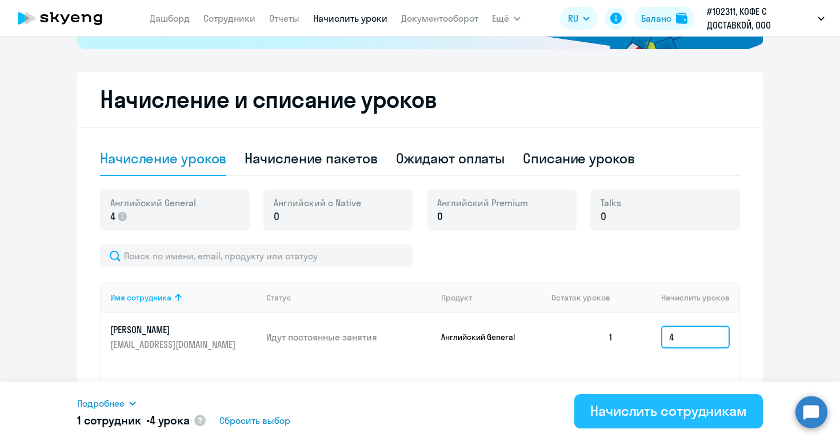
type input "4"
click at [631, 409] on div "Начислить сотрудникам" at bounding box center [669, 411] width 157 height 18
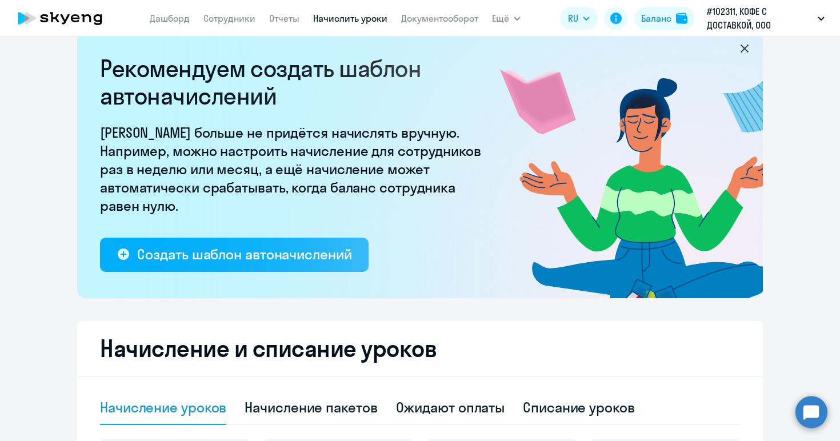
scroll to position [22, 0]
